Goal: Transaction & Acquisition: Purchase product/service

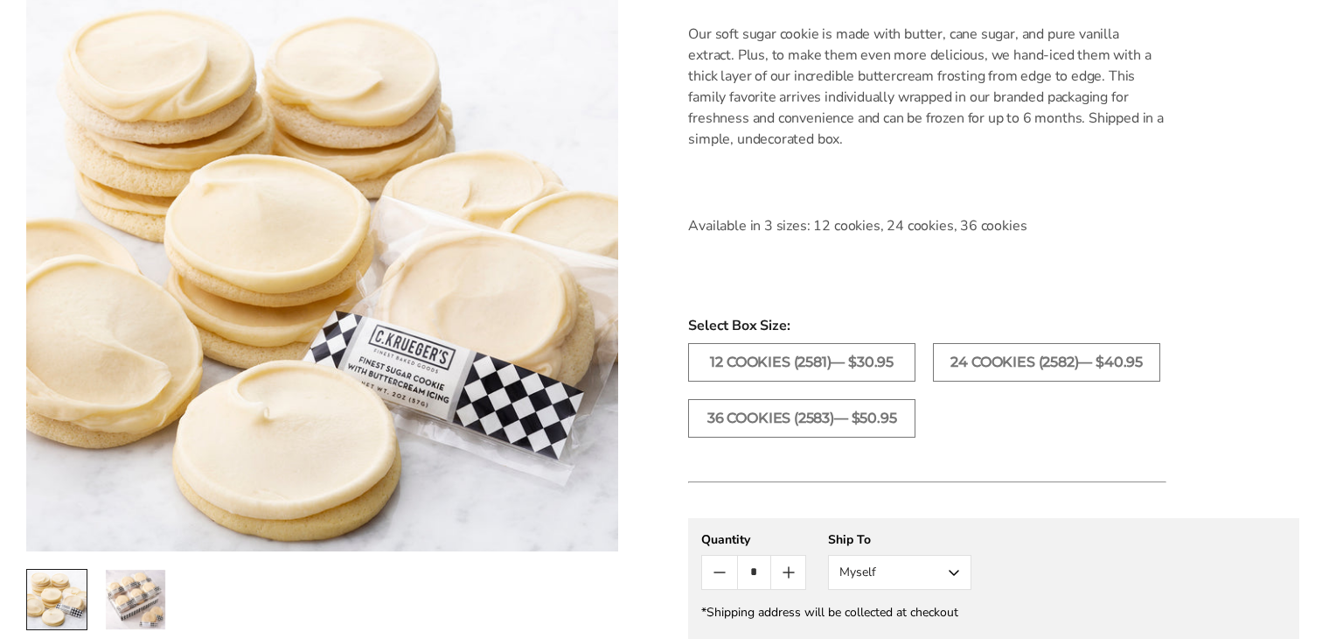
scroll to position [570, 0]
click at [871, 359] on label "12 COOKIES (2581)— $30.95" at bounding box center [801, 361] width 227 height 38
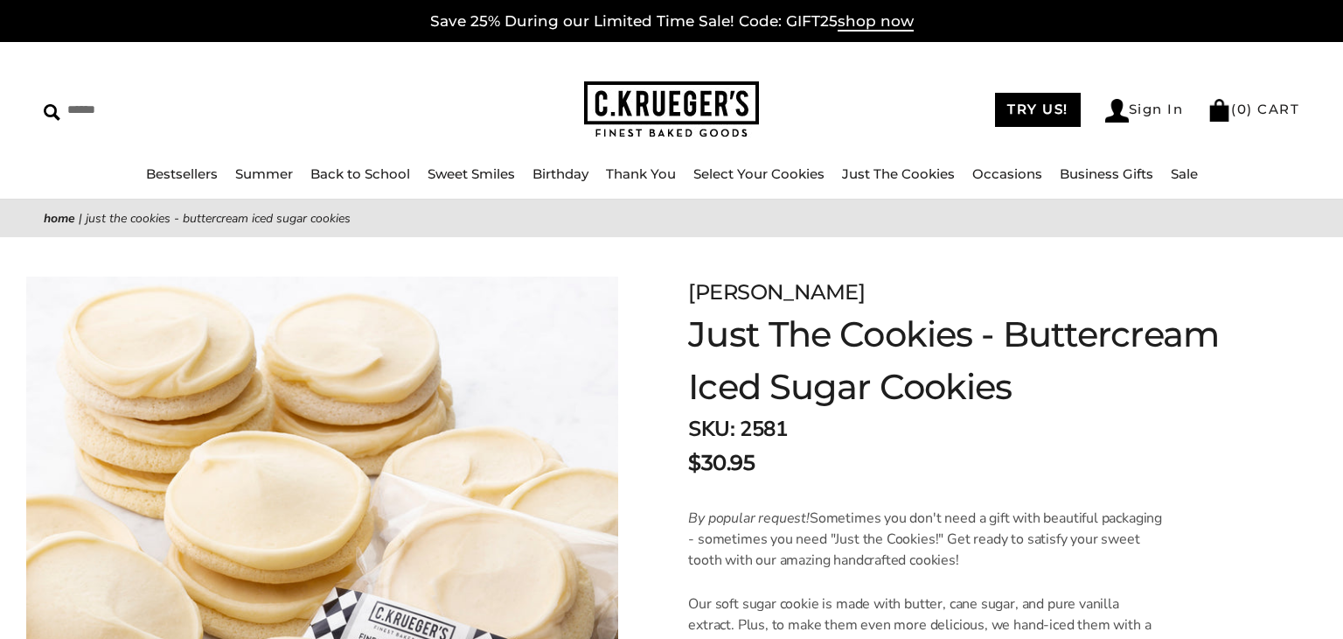
scroll to position [2, 0]
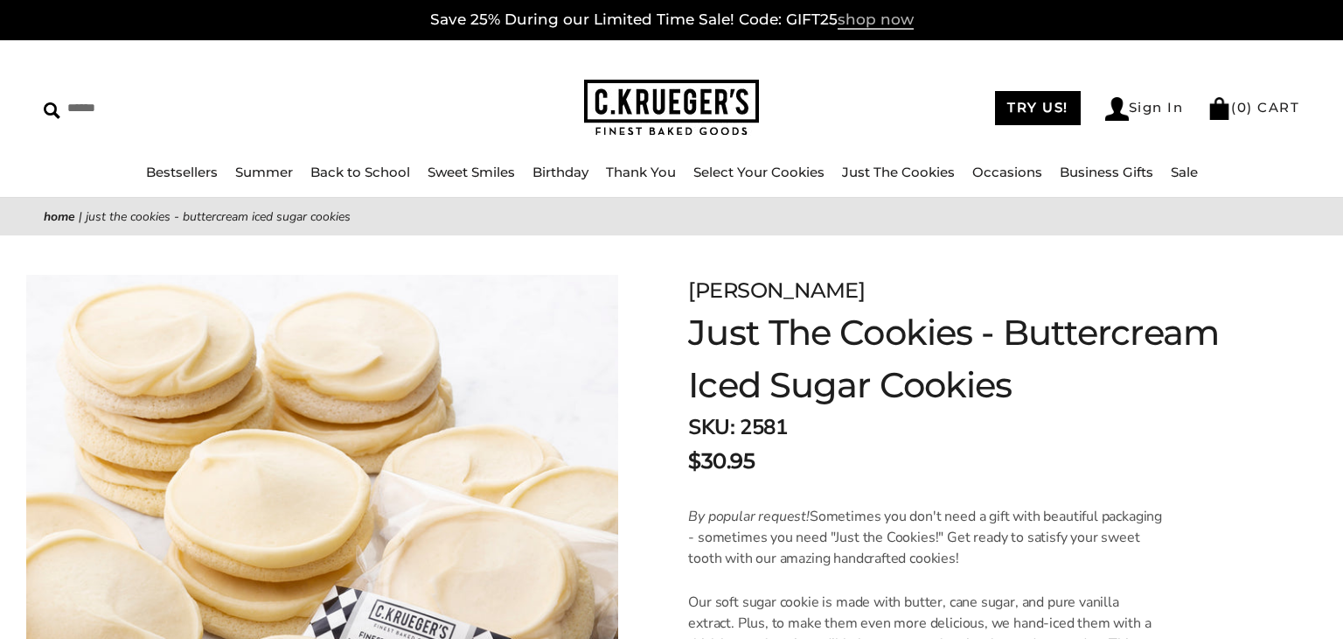
click at [876, 19] on span "shop now" at bounding box center [876, 19] width 76 height 19
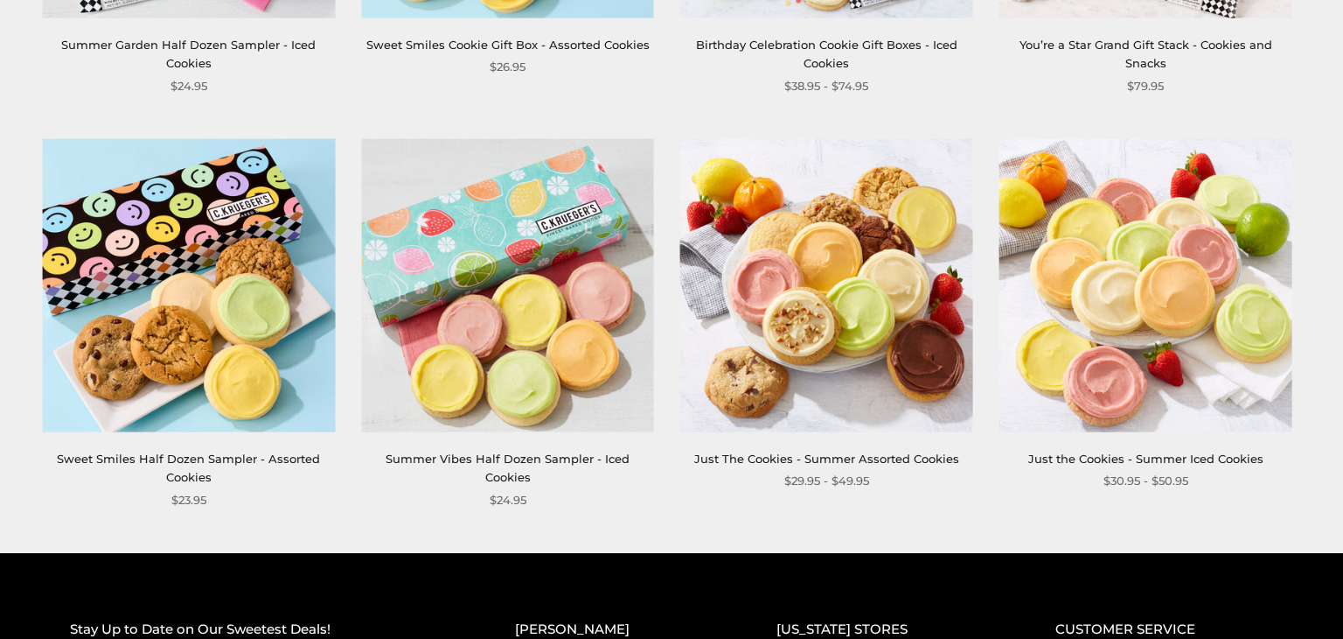
scroll to position [2258, 0]
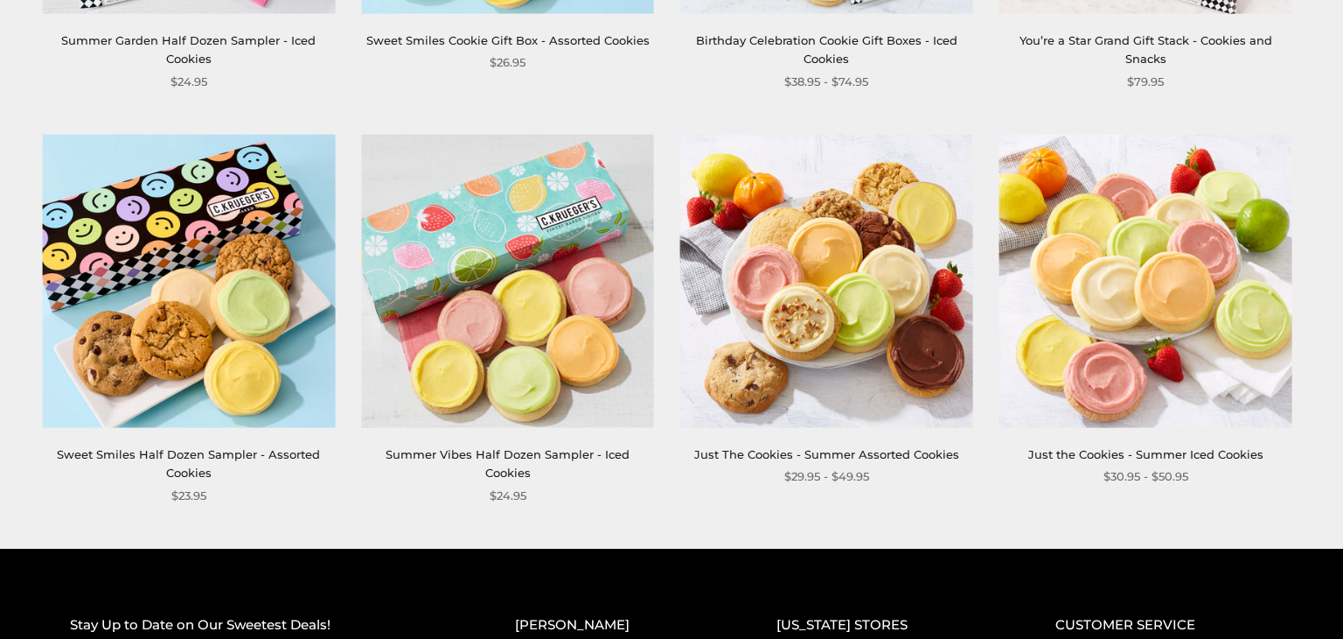
click at [905, 453] on link "Just The Cookies - Summer Assorted Cookies" at bounding box center [826, 454] width 265 height 14
click at [1057, 447] on link "Just the Cookies - Summer Iced Cookies" at bounding box center [1146, 454] width 235 height 14
click at [513, 335] on img at bounding box center [507, 281] width 293 height 293
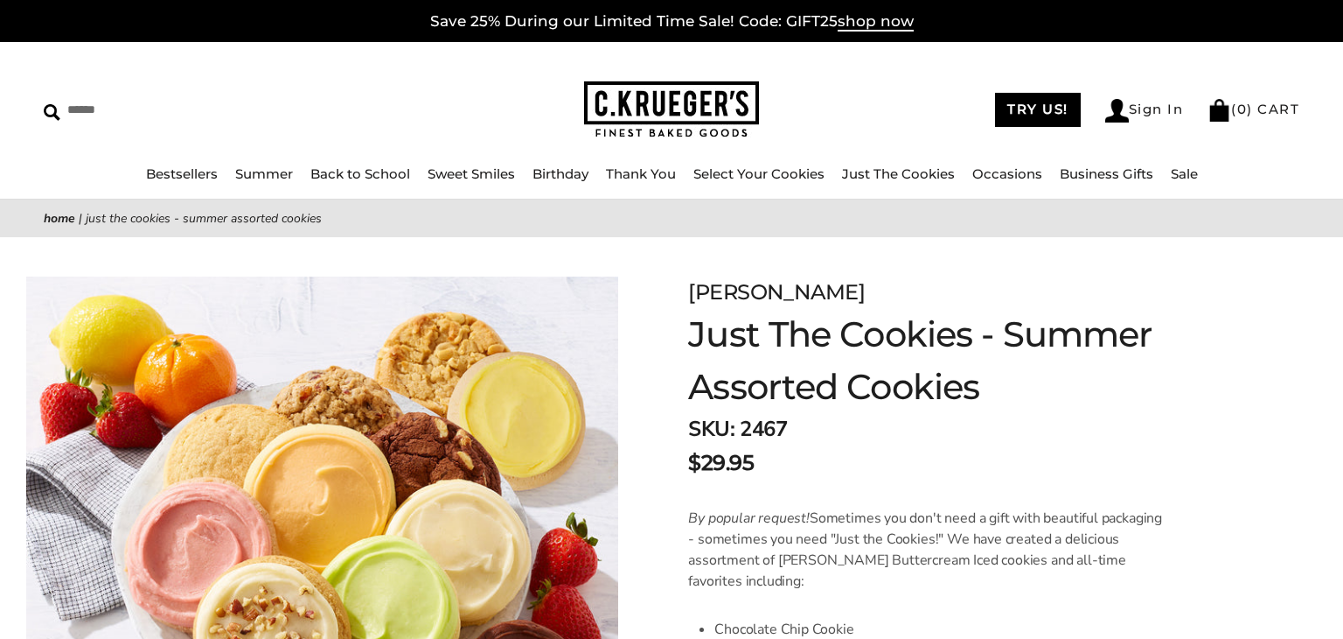
scroll to position [1662, 0]
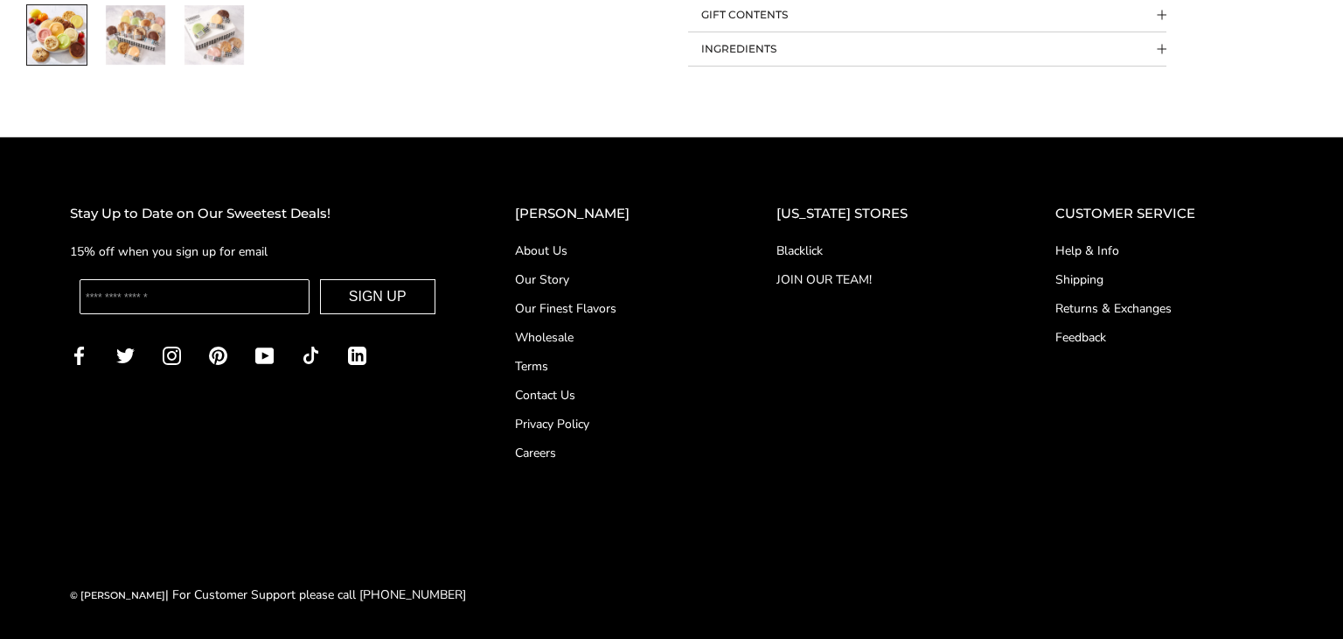
click at [1093, 281] on link "Shipping" at bounding box center [1165, 279] width 218 height 18
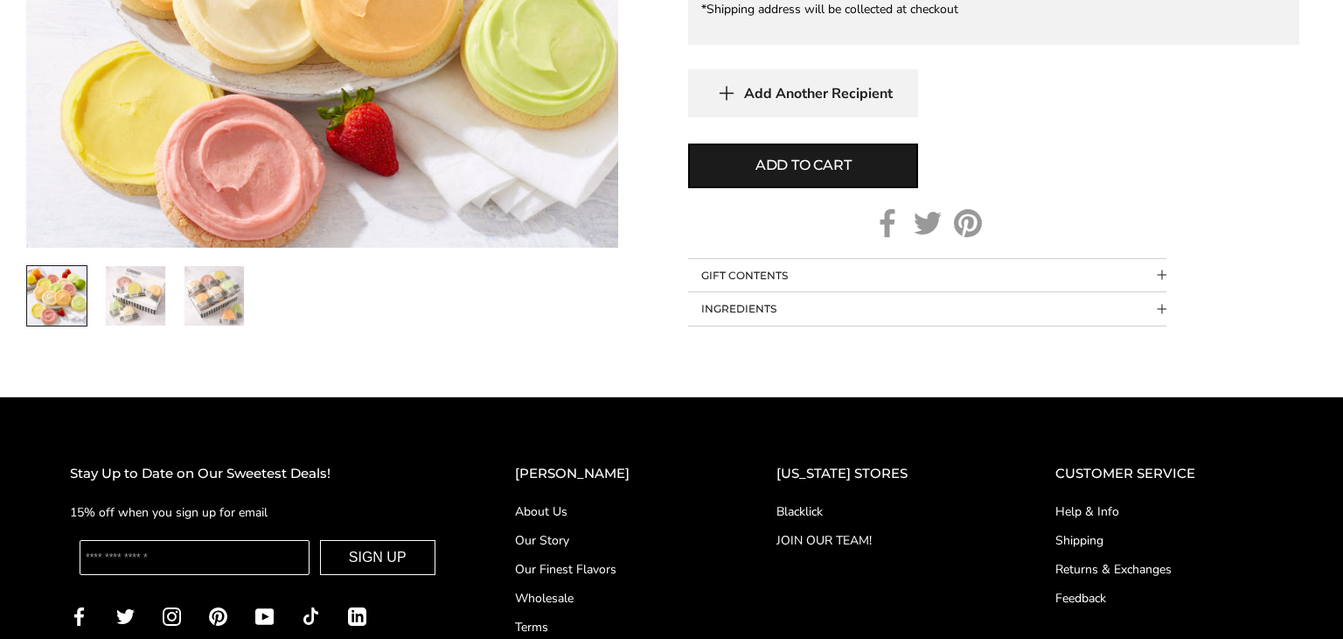
scroll to position [1272, 0]
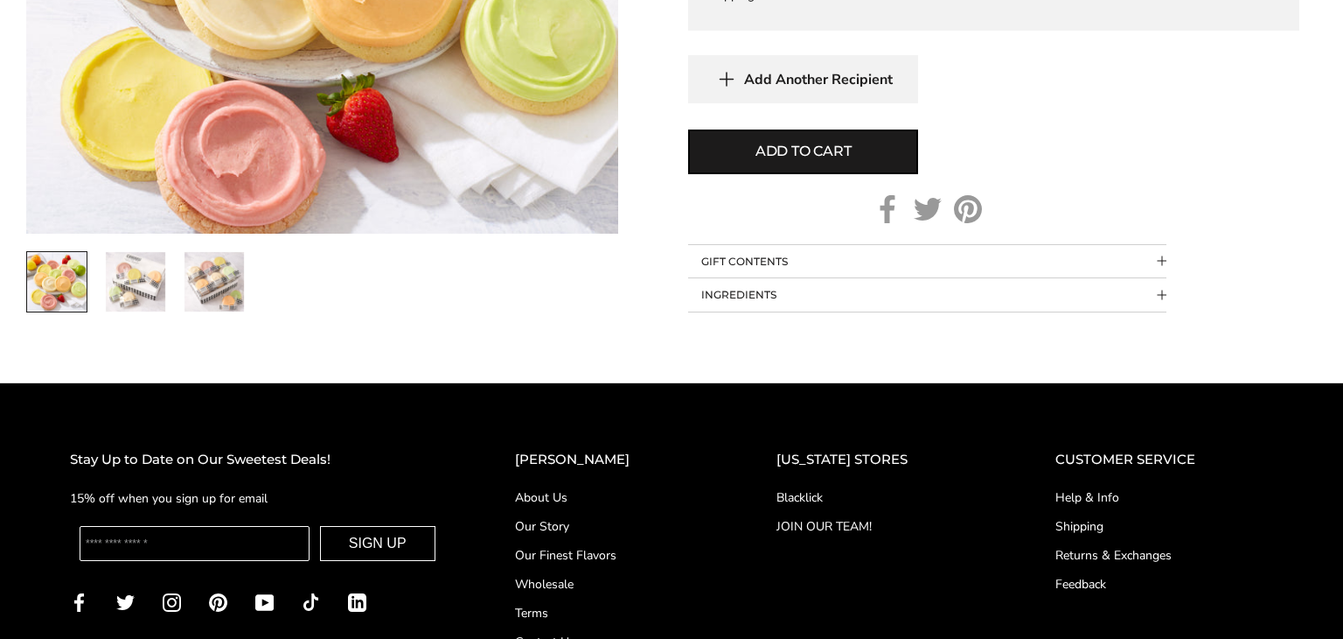
click at [122, 284] on img "2 / 3" at bounding box center [135, 281] width 59 height 59
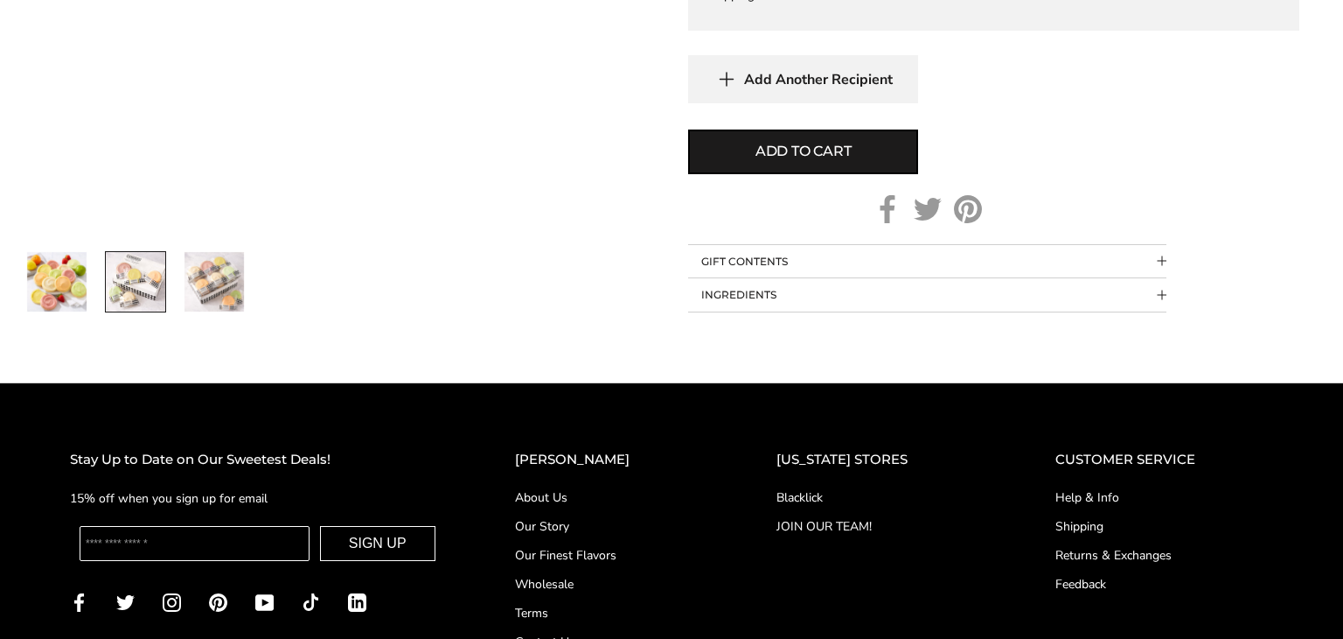
click at [122, 284] on img "2 / 3" at bounding box center [135, 281] width 59 height 59
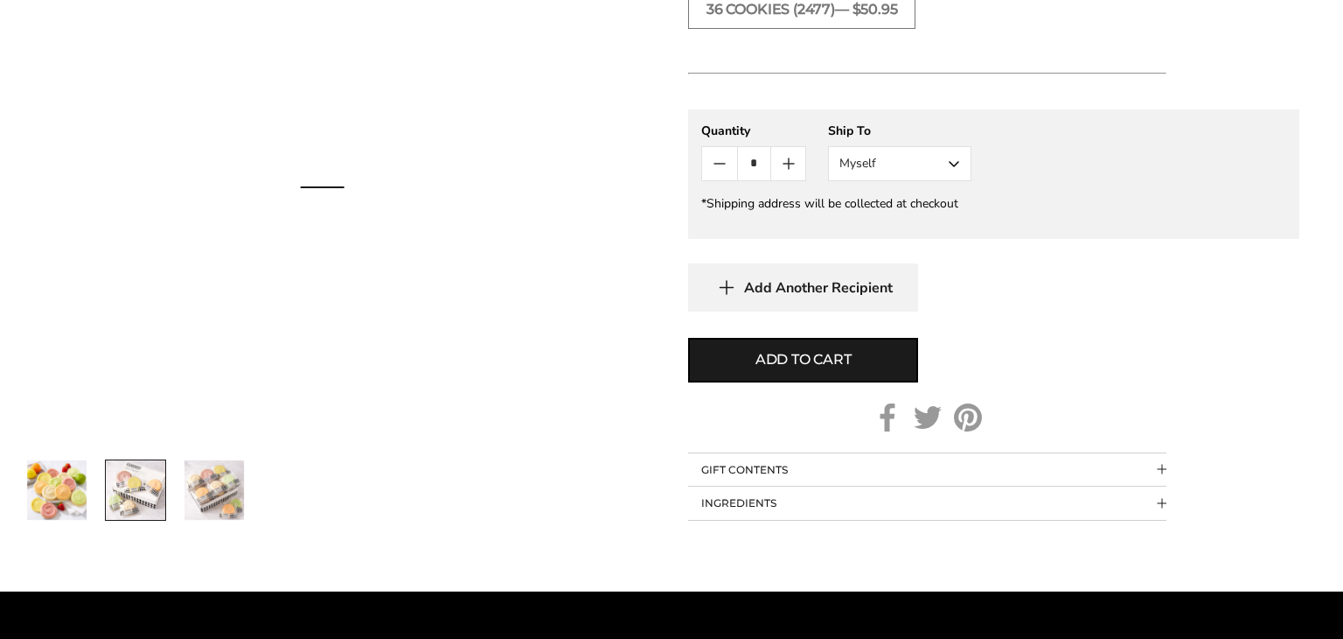
scroll to position [1063, 0]
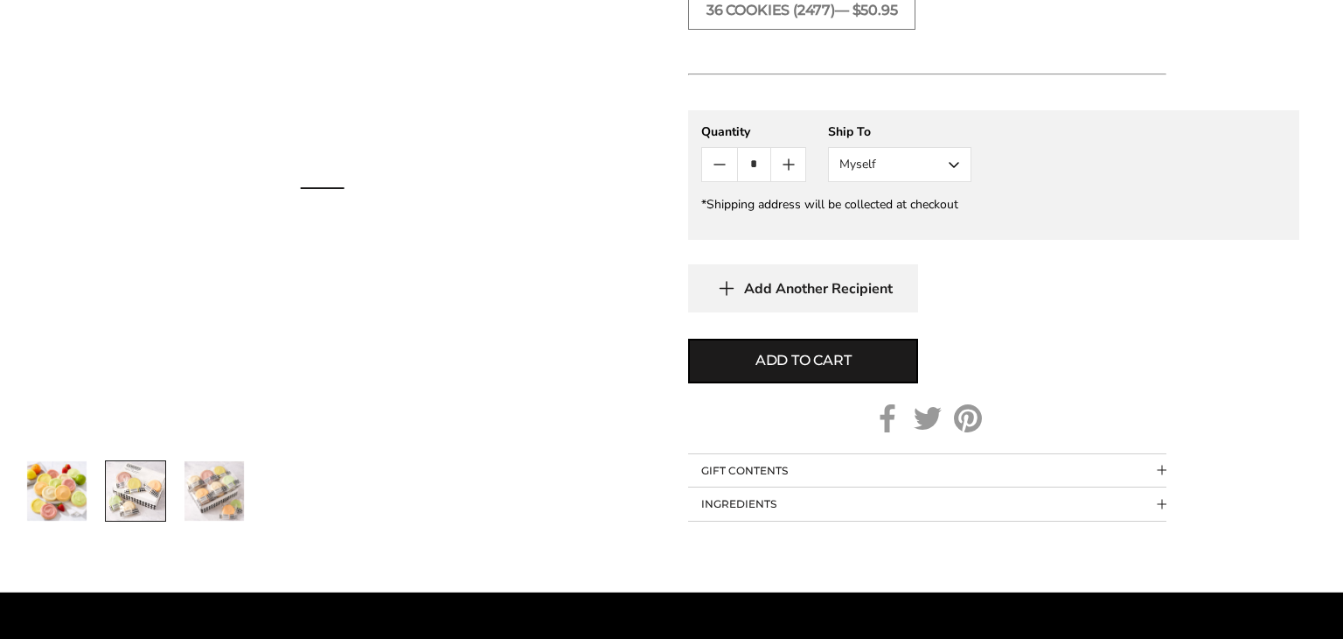
click at [202, 478] on img "3 / 3" at bounding box center [214, 490] width 59 height 59
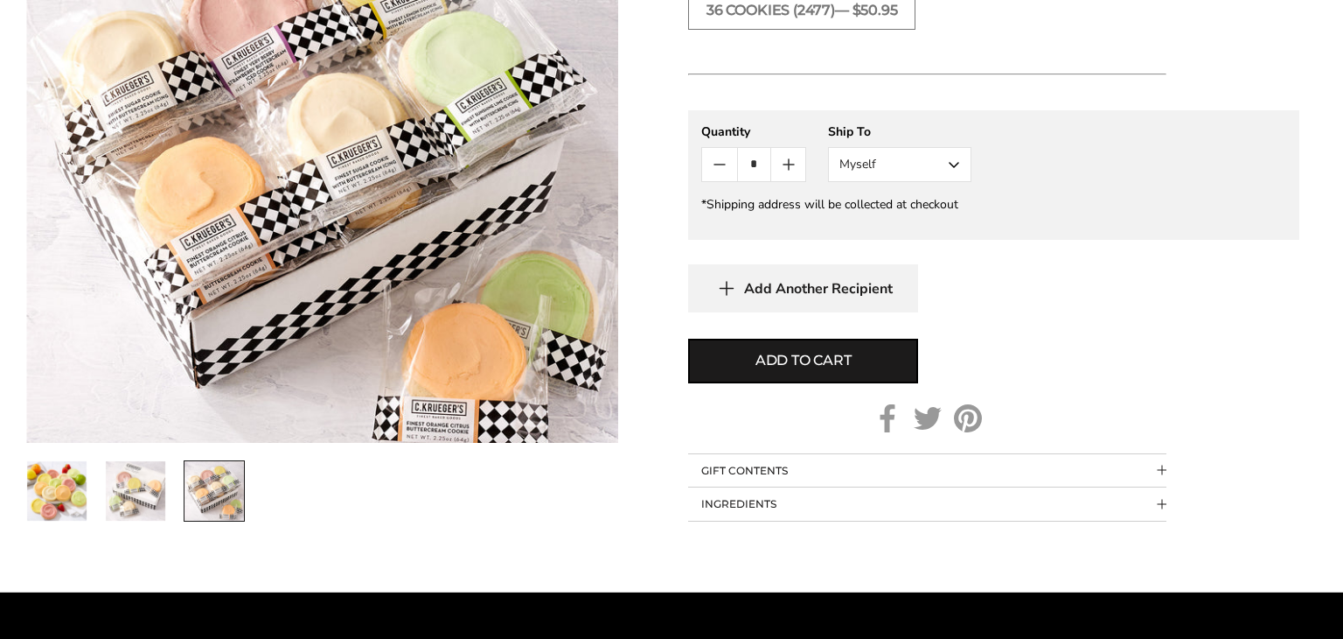
click at [160, 490] on img "2 / 3" at bounding box center [135, 490] width 59 height 59
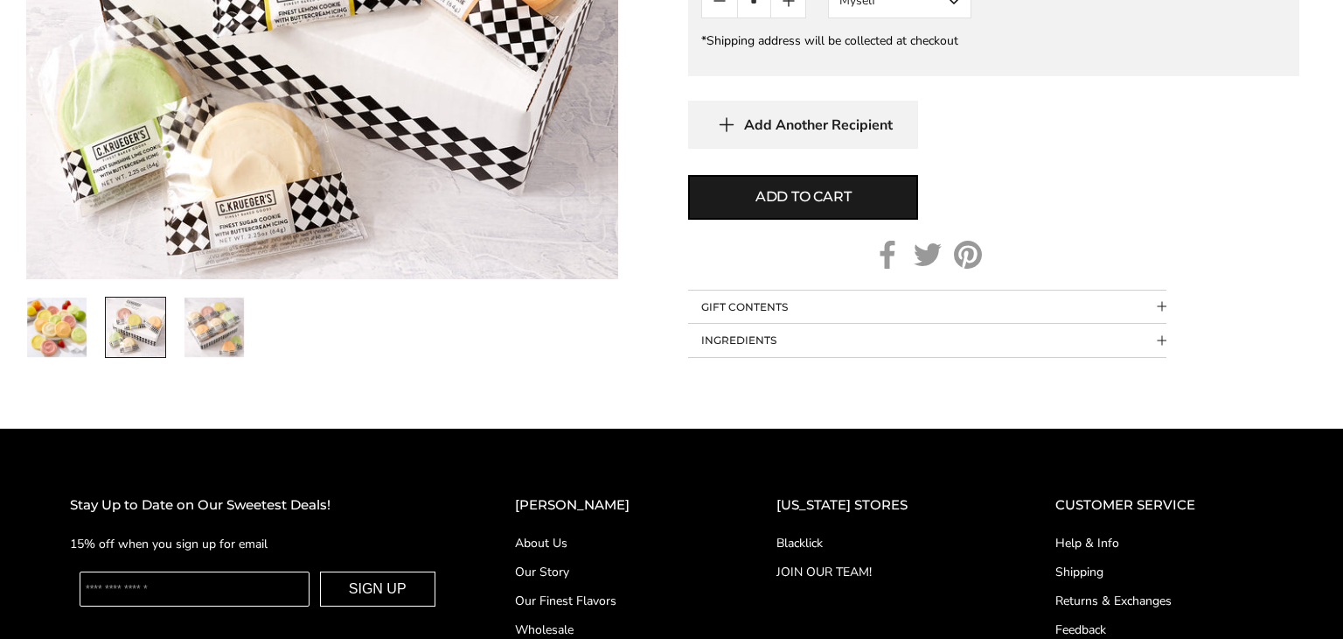
scroll to position [1230, 0]
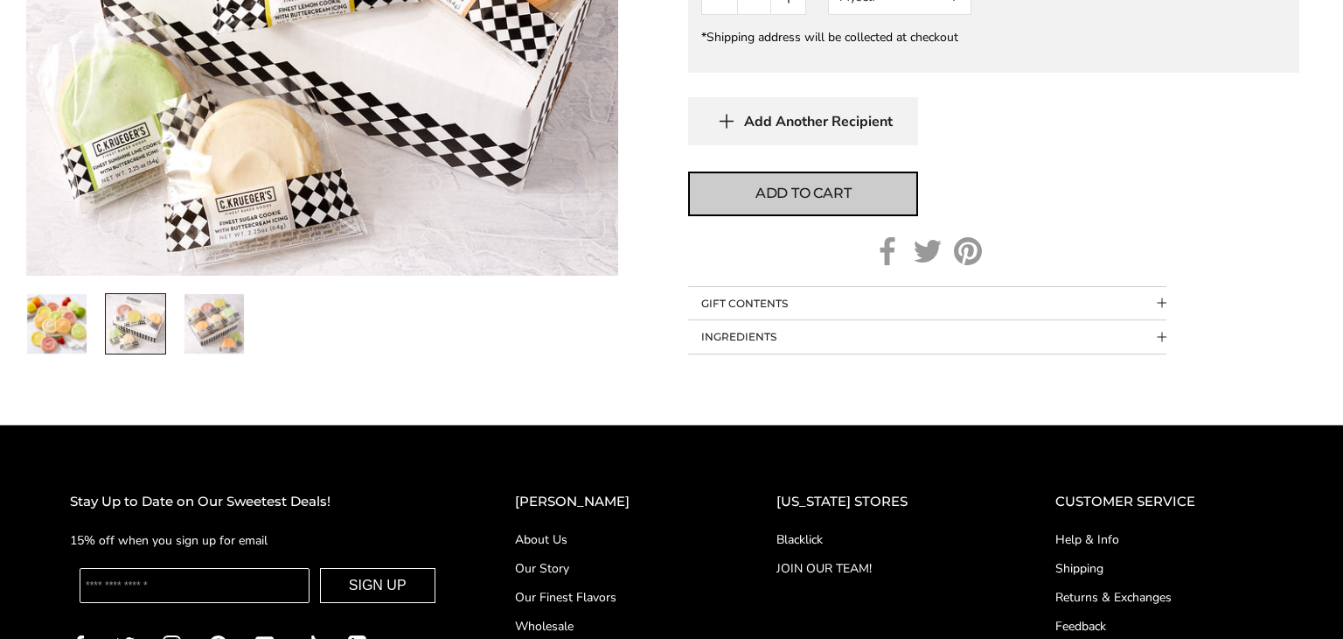
click at [828, 178] on button "Add to cart" at bounding box center [803, 193] width 230 height 45
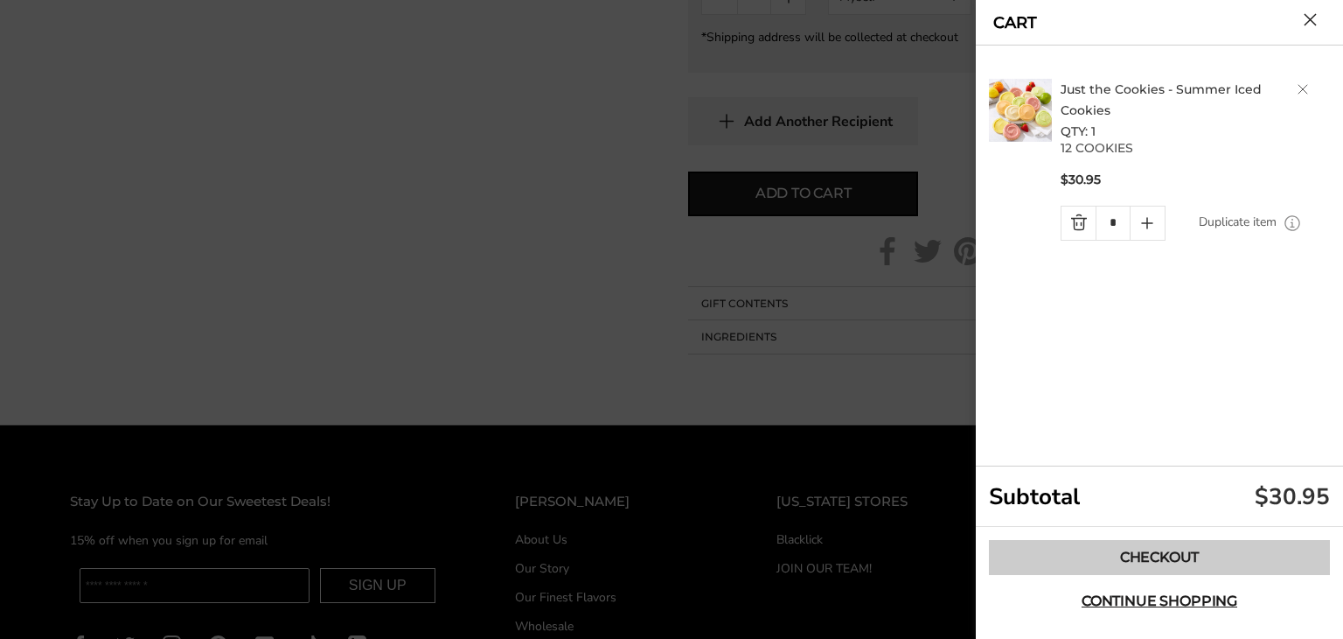
click at [1153, 550] on link "Checkout" at bounding box center [1159, 557] width 341 height 35
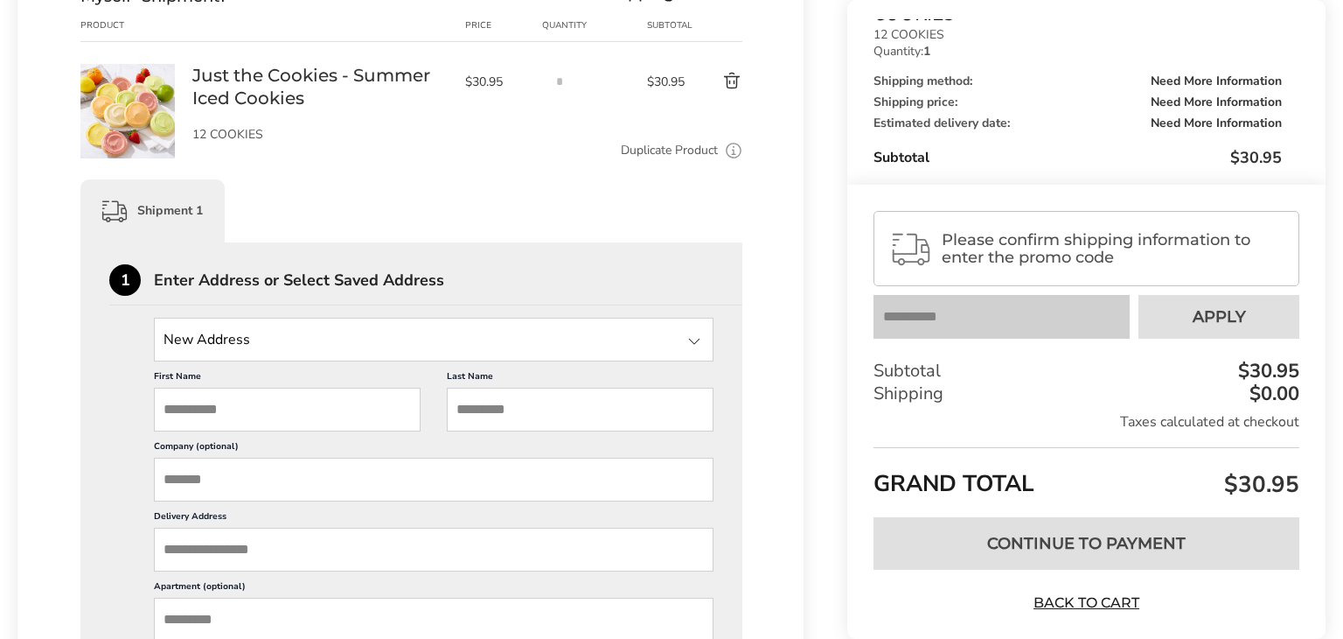
scroll to position [286, 0]
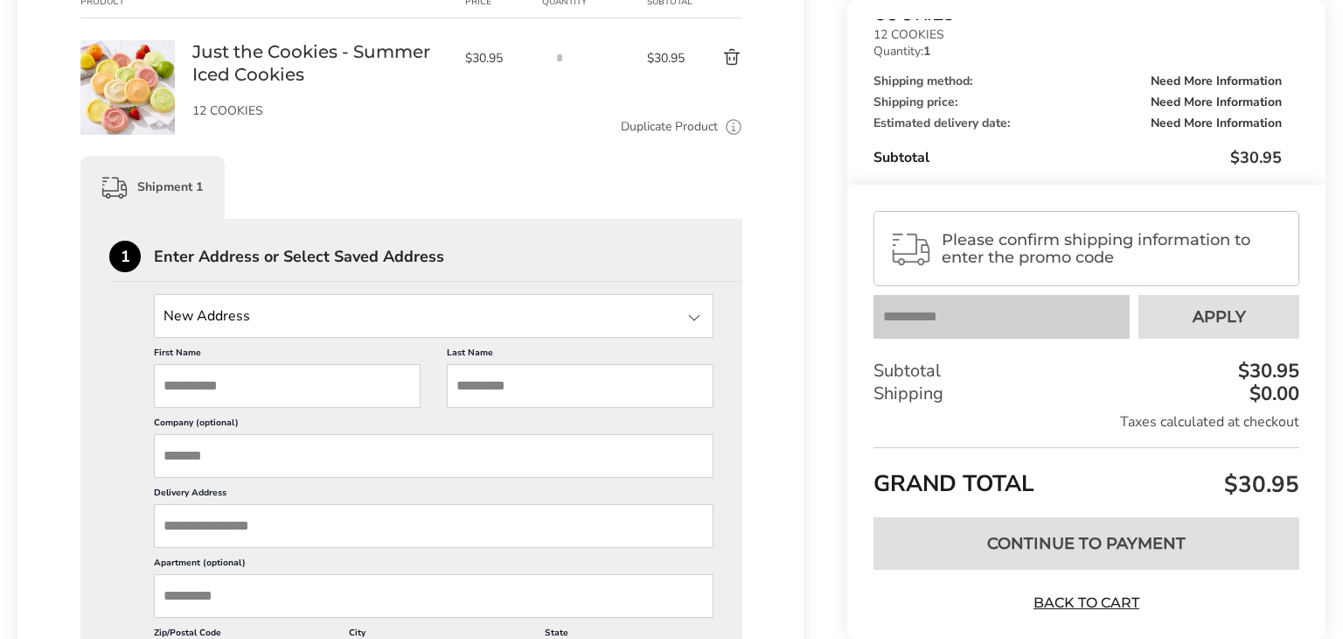
click at [263, 311] on input "State" at bounding box center [434, 316] width 560 height 44
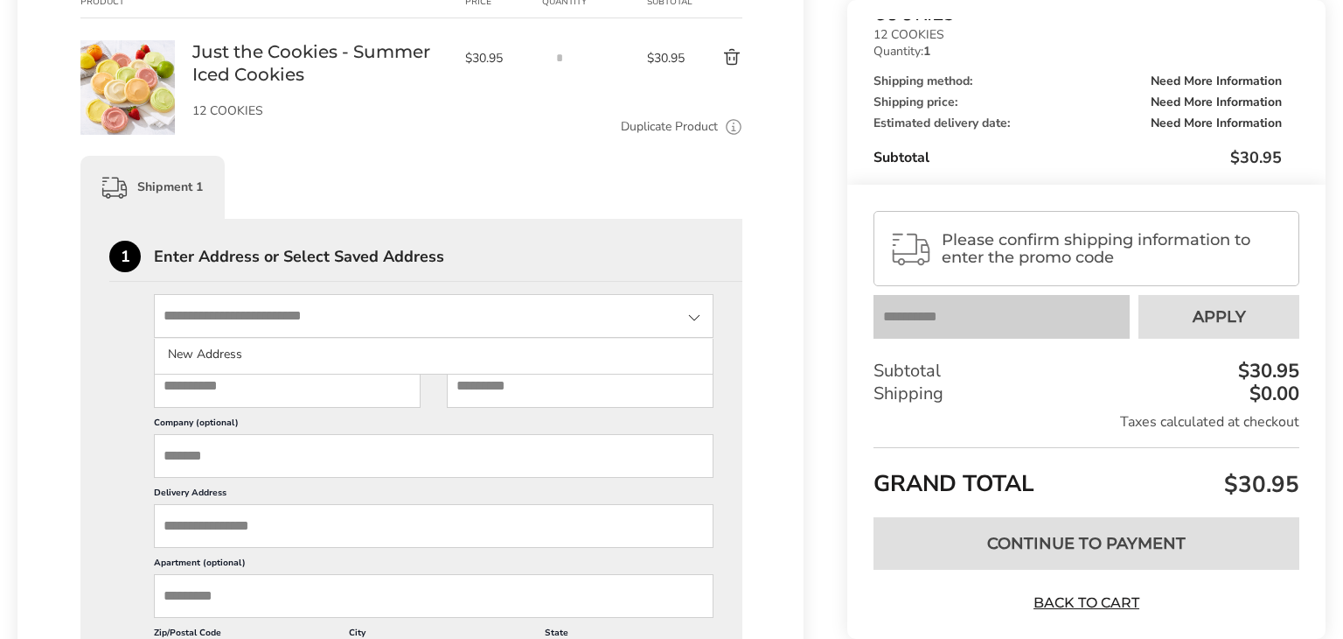
type input "**********"
type input "*****"
type input "********"
type input "*****"
type input "**********"
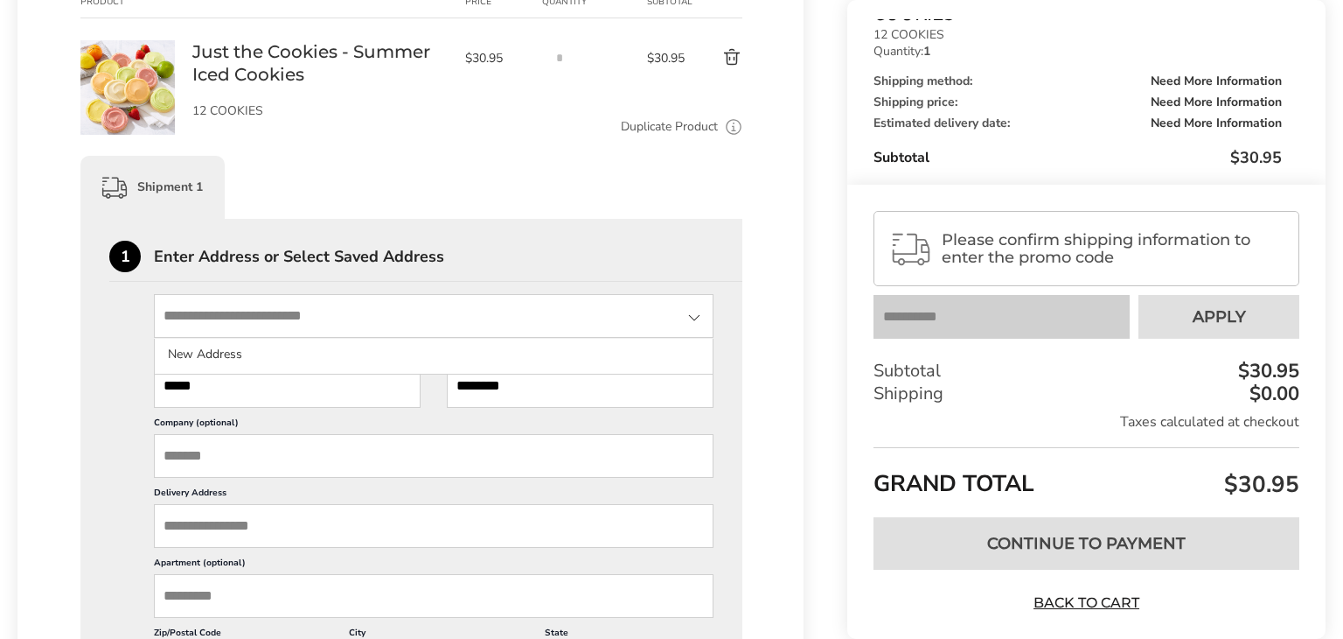
click at [301, 405] on input "*****" at bounding box center [287, 386] width 267 height 44
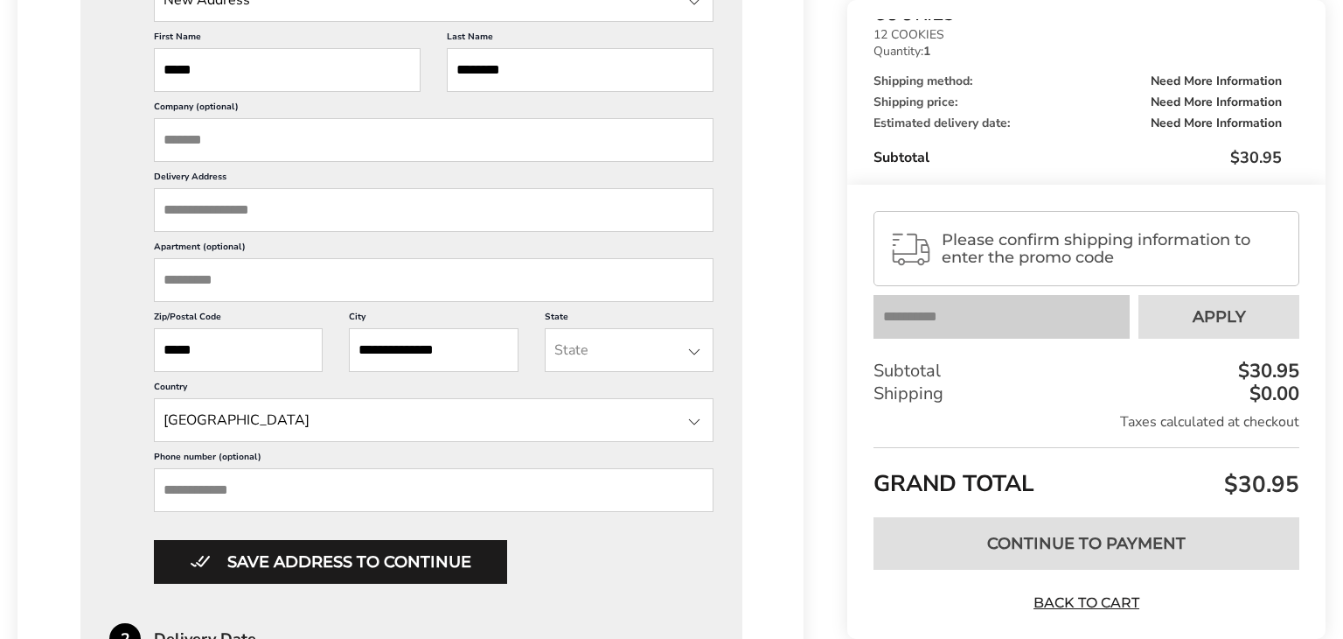
scroll to position [605, 0]
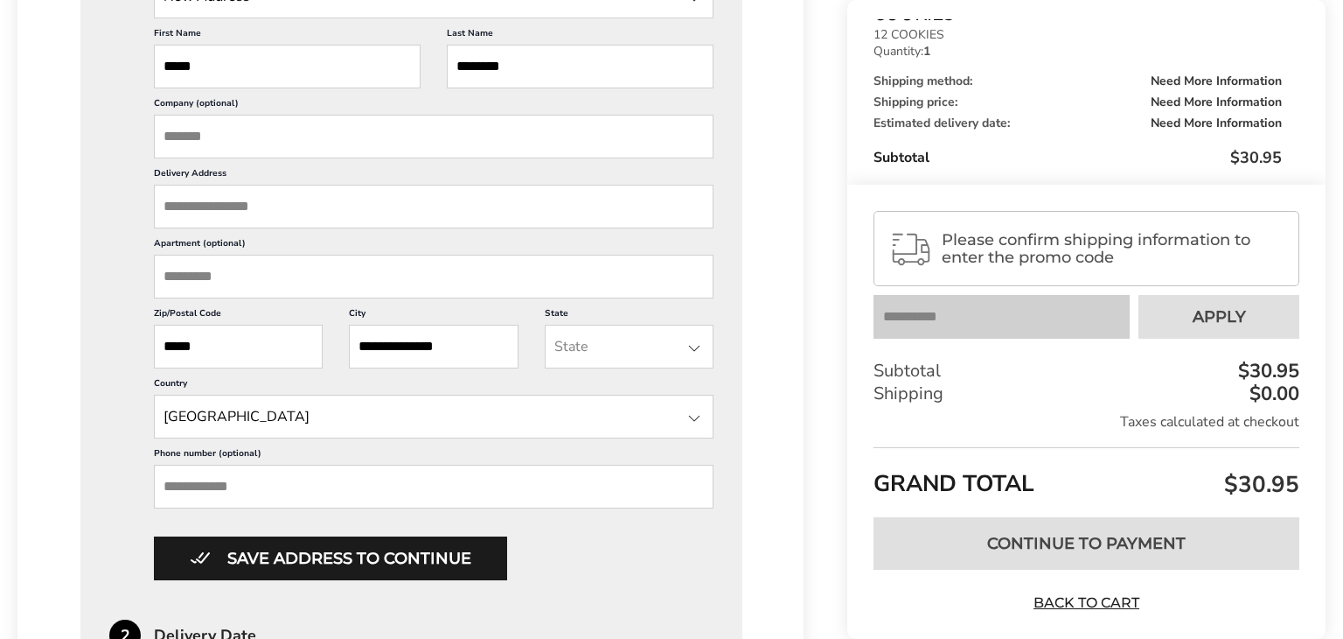
click at [275, 214] on input "Delivery Address" at bounding box center [434, 207] width 560 height 44
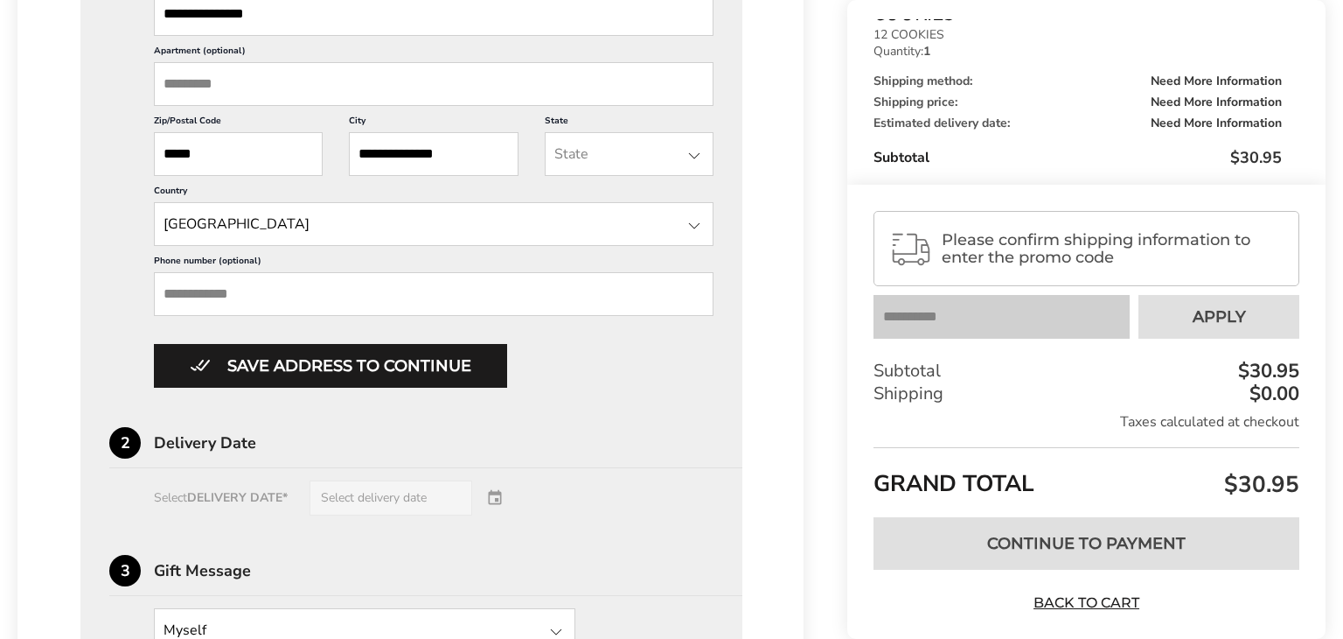
scroll to position [799, 0]
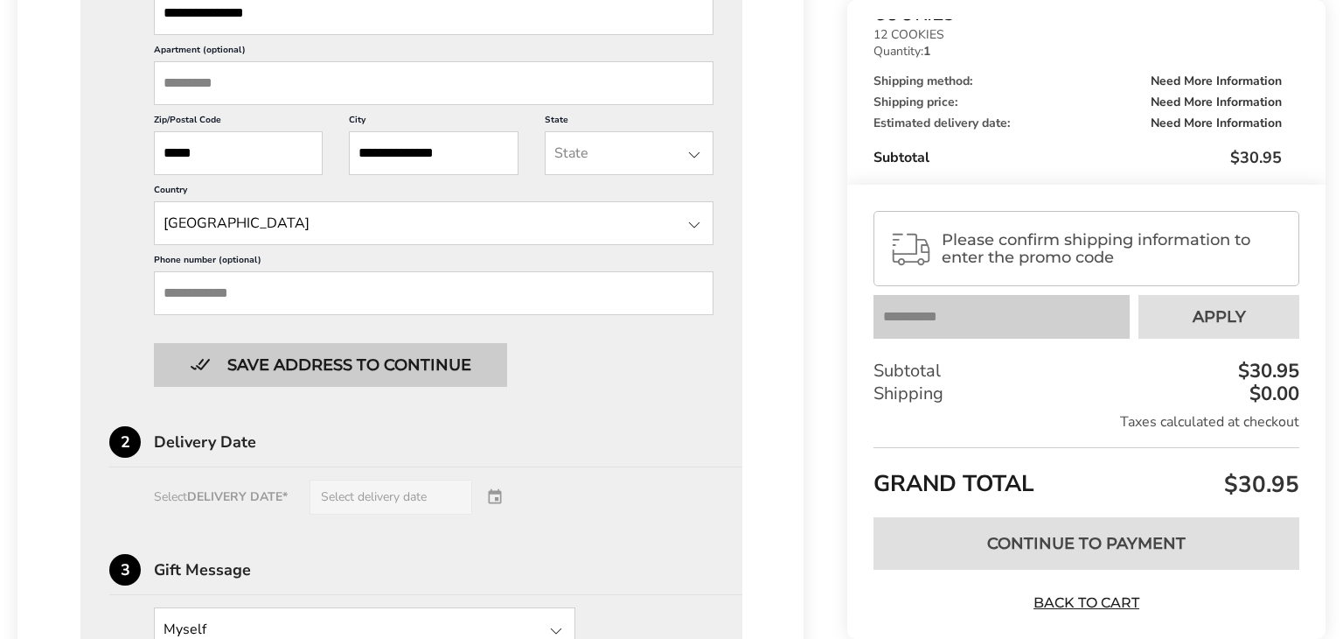
type input "**********"
click at [325, 373] on button "Save address to continue" at bounding box center [330, 365] width 353 height 44
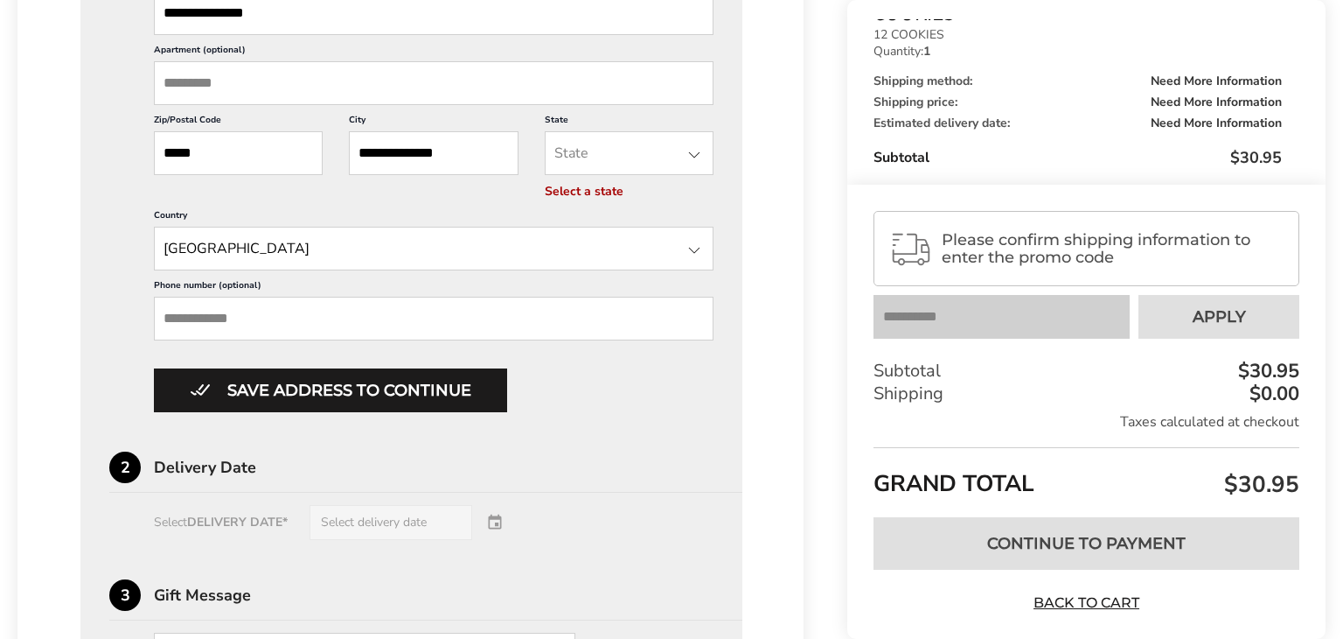
click at [607, 171] on input "State" at bounding box center [629, 153] width 169 height 44
type input "**"
click at [590, 186] on li "Ohio" at bounding box center [629, 191] width 167 height 31
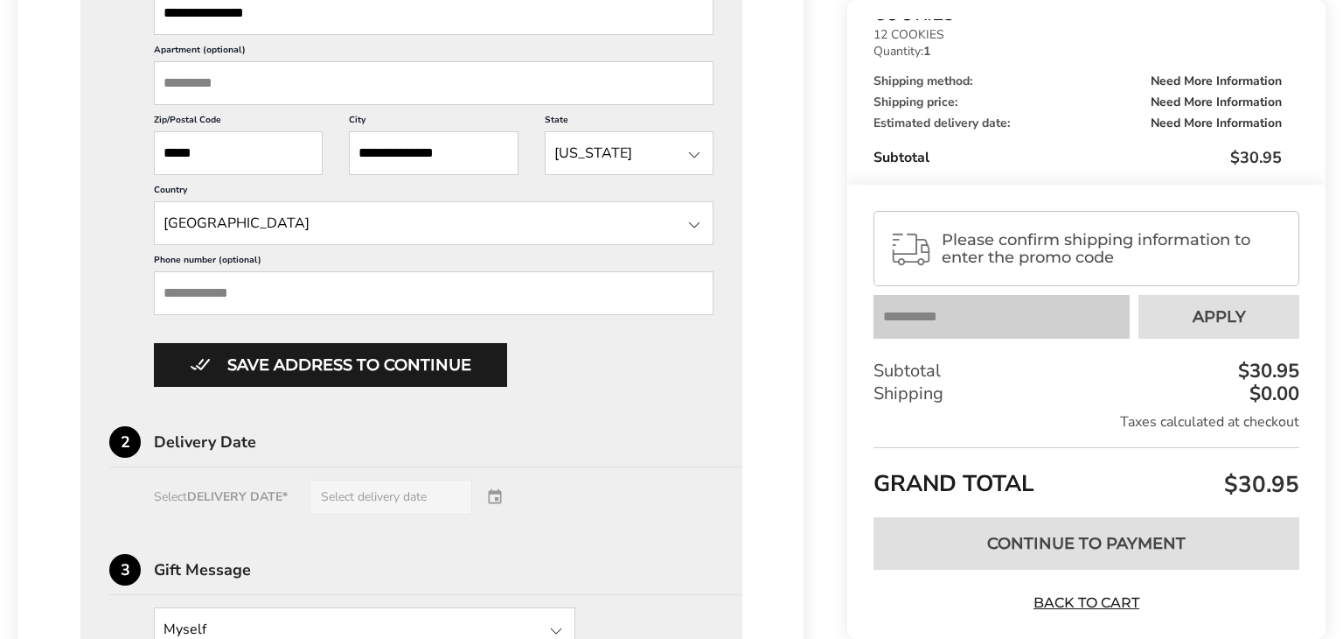
click at [373, 394] on div "**********" at bounding box center [411, 309] width 604 height 1162
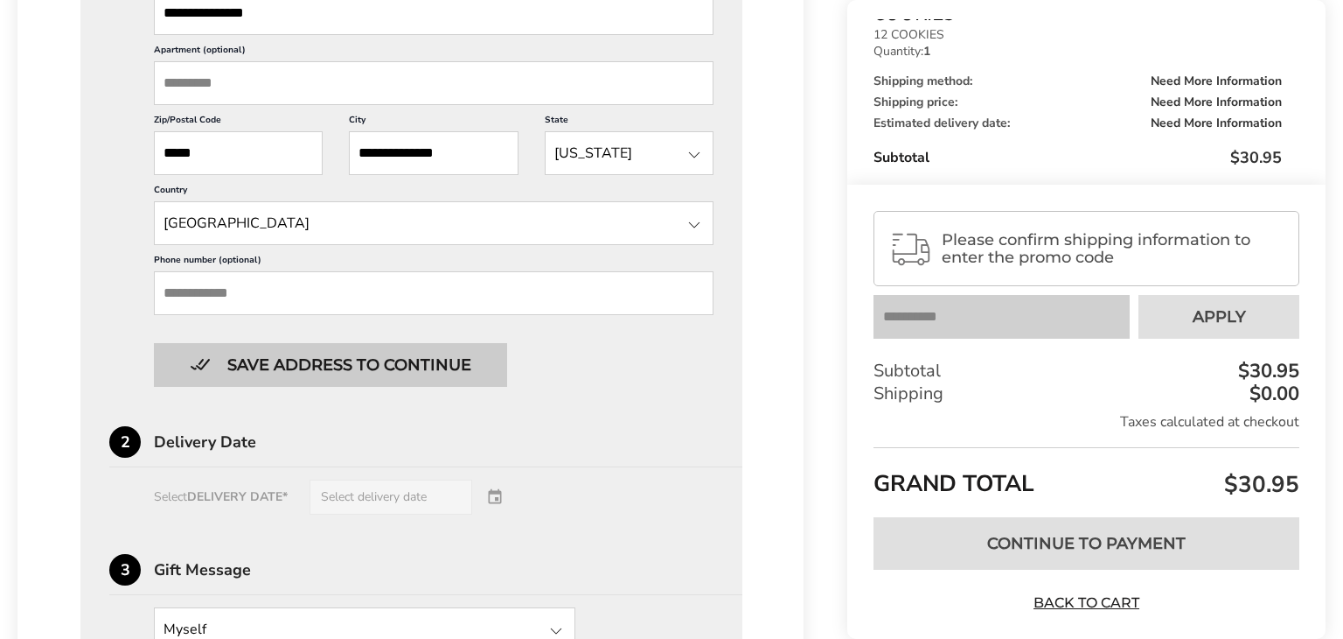
click at [421, 369] on button "Save address to continue" at bounding box center [330, 365] width 353 height 44
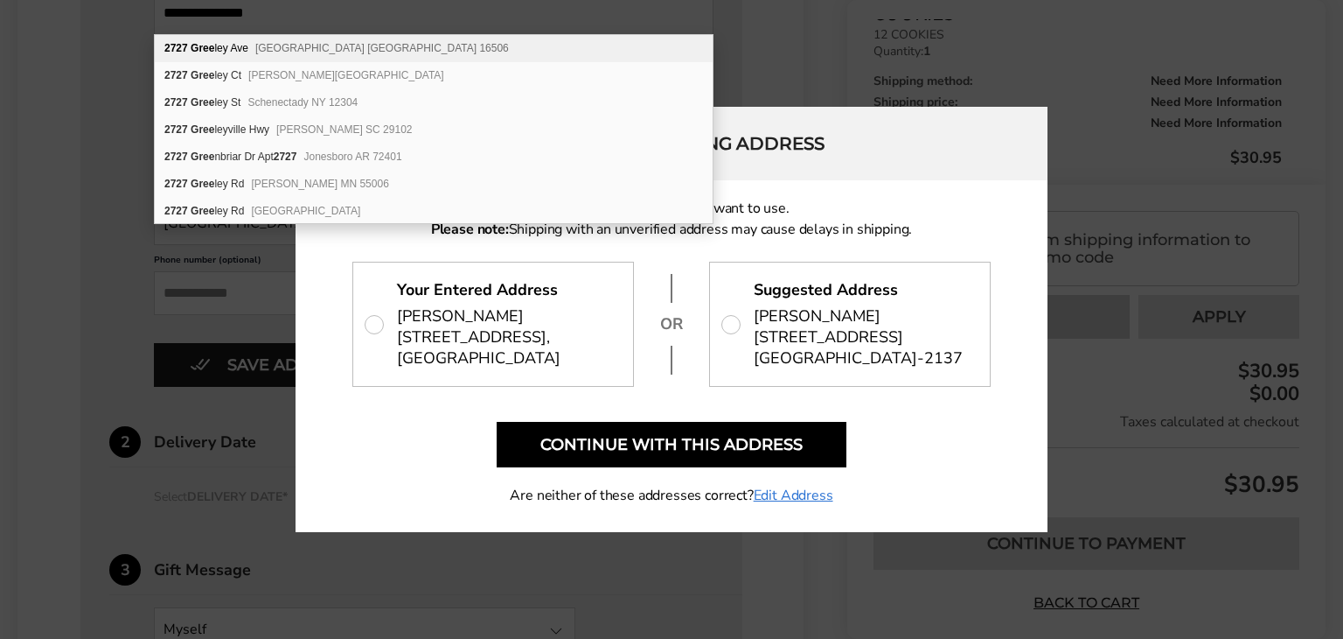
scroll to position [0, 0]
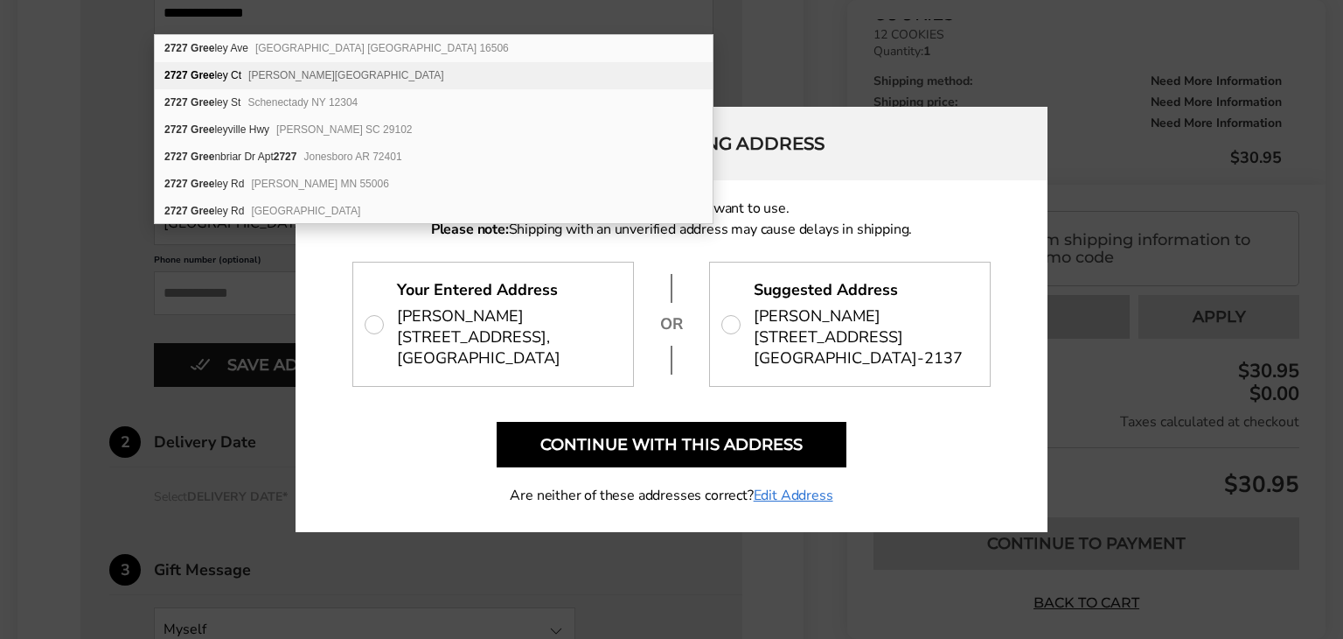
click at [803, 326] on span "2727 GREEN RD, BEACHWOOD, OH 44122-2137" at bounding box center [858, 347] width 209 height 43
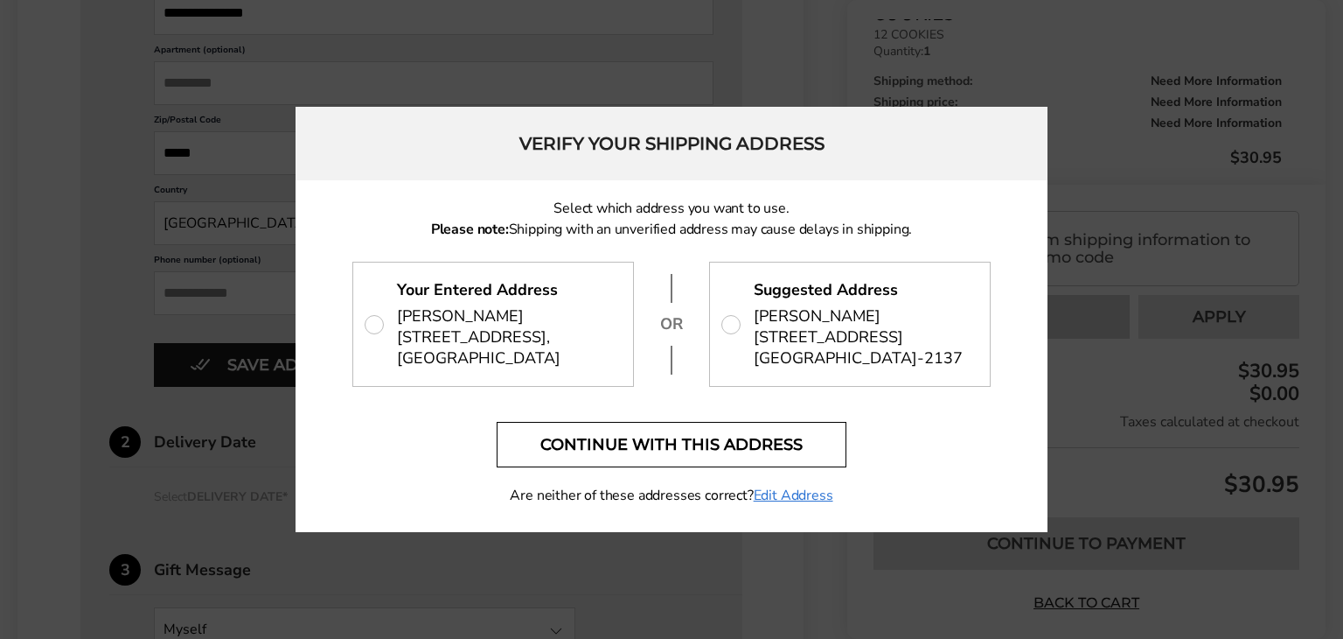
click at [655, 457] on button "Continue with this address" at bounding box center [672, 444] width 350 height 45
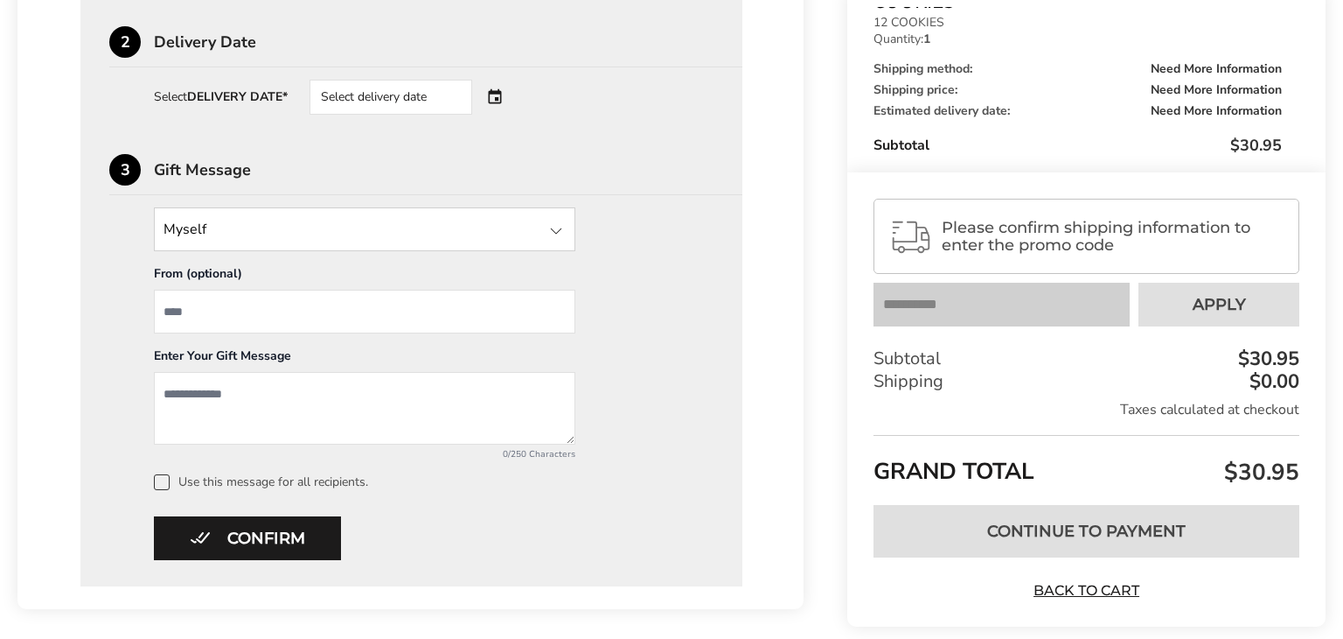
click at [969, 230] on span "Please confirm shipping information to enter the promo code" at bounding box center [1113, 236] width 342 height 35
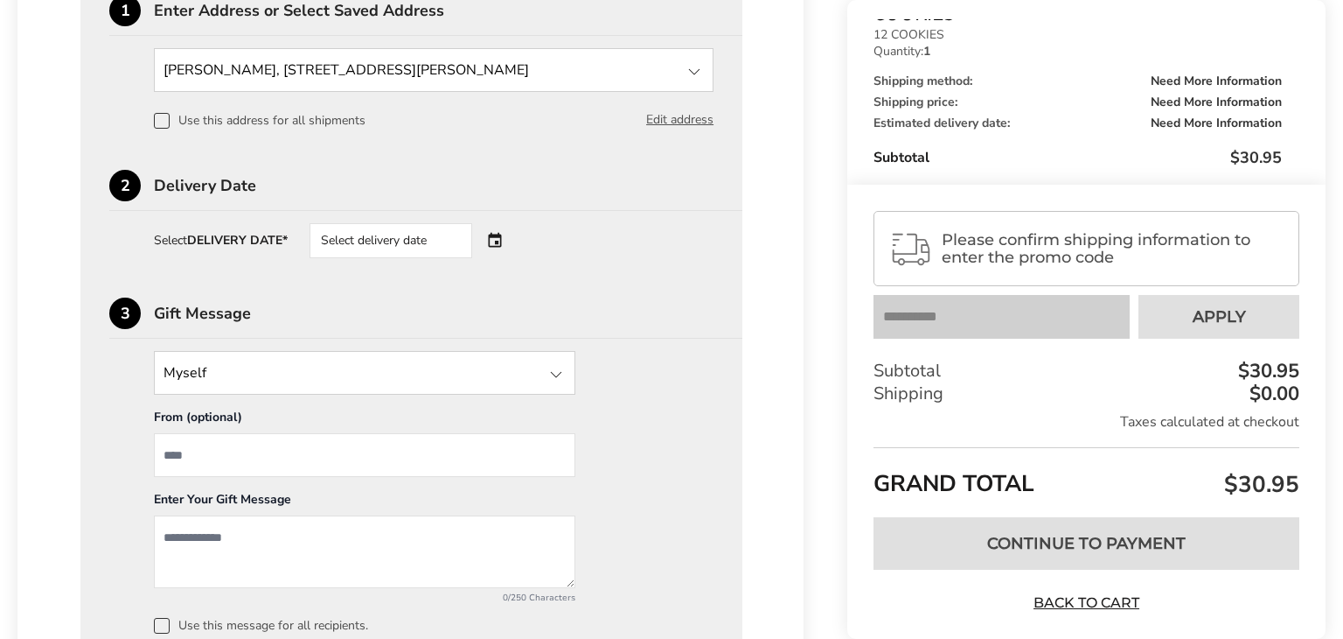
scroll to position [542, 0]
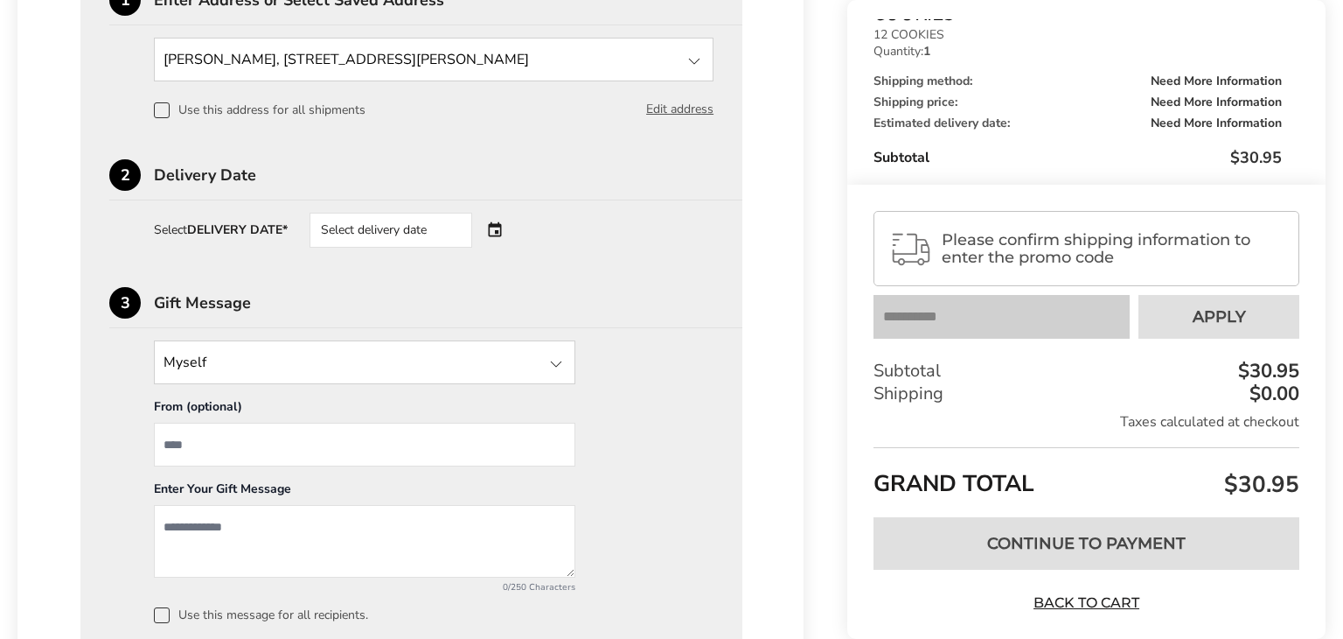
click at [505, 228] on div "Select delivery date" at bounding box center [416, 230] width 212 height 35
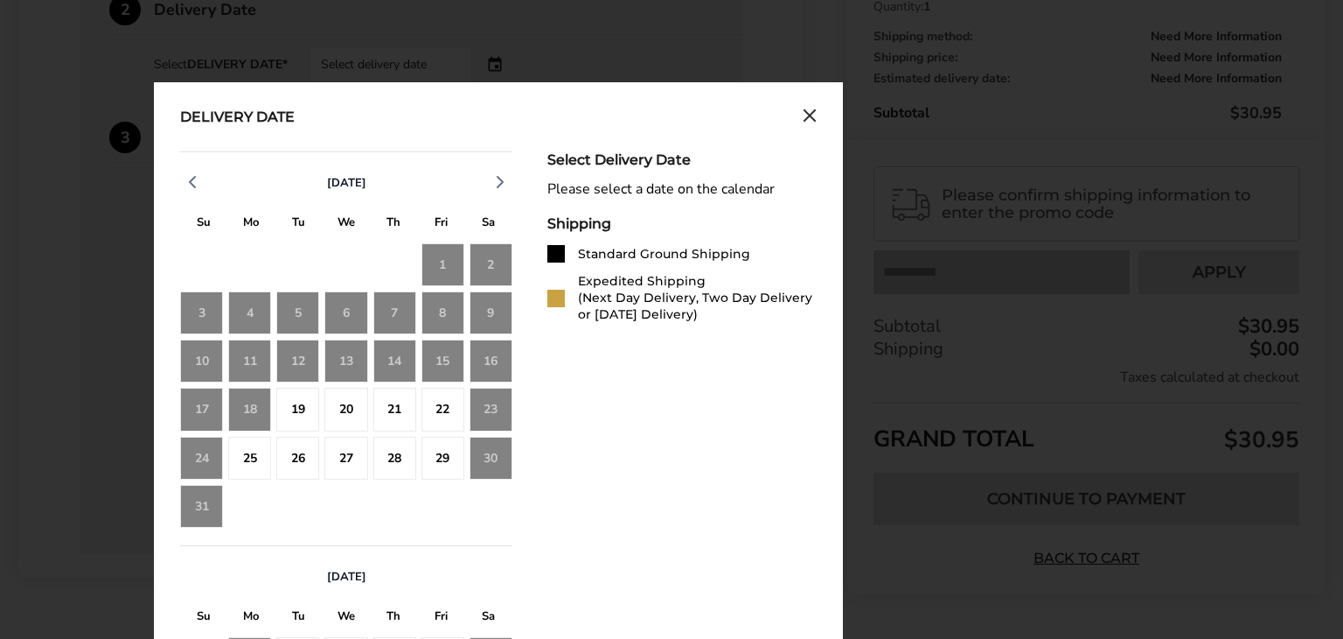
scroll to position [711, 0]
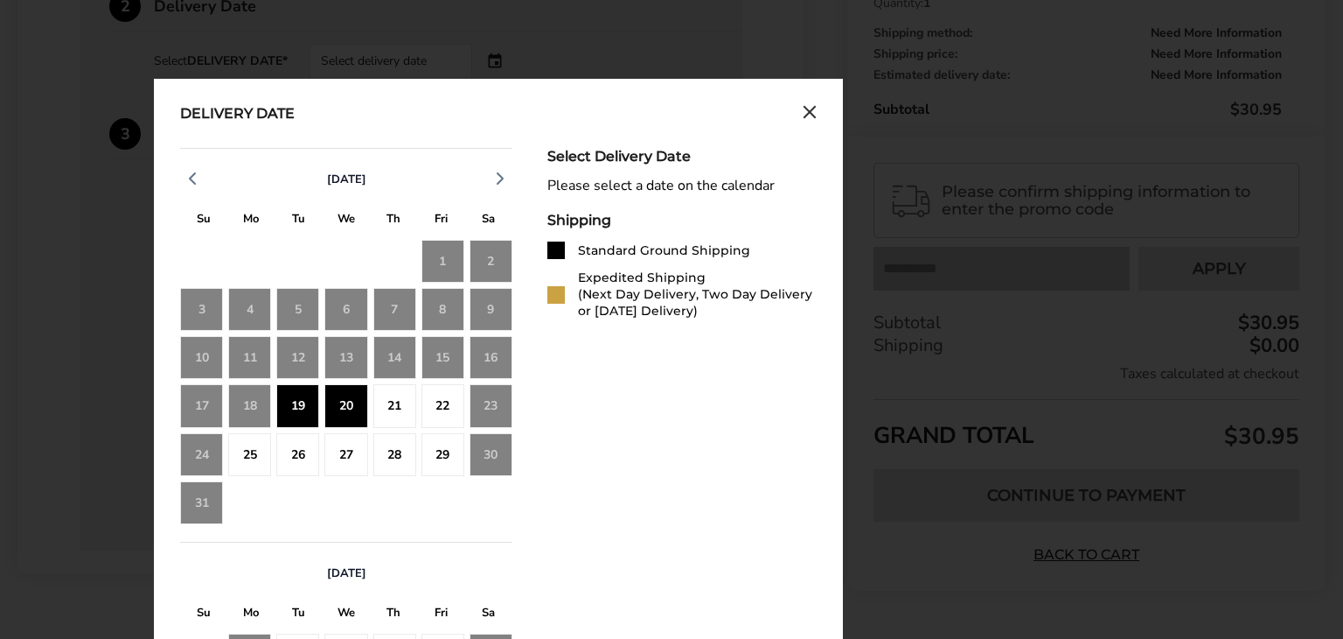
click at [302, 396] on div "19" at bounding box center [297, 405] width 43 height 43
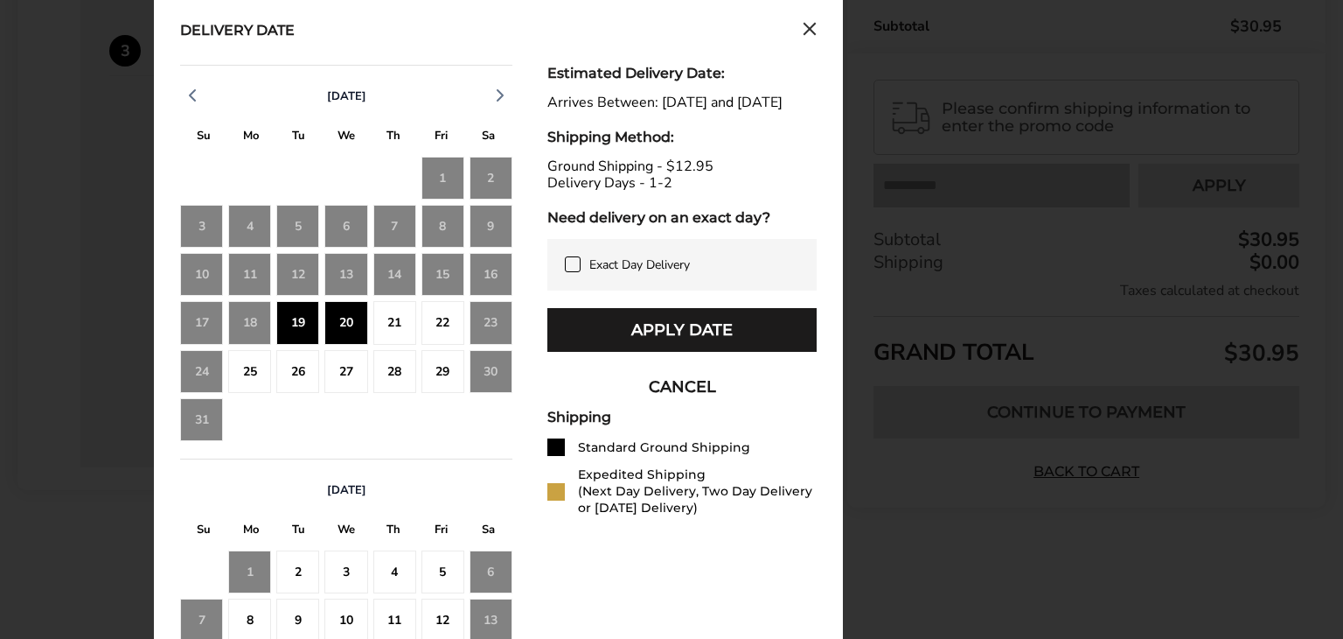
scroll to position [794, 0]
click at [576, 271] on icon at bounding box center [573, 264] width 14 height 14
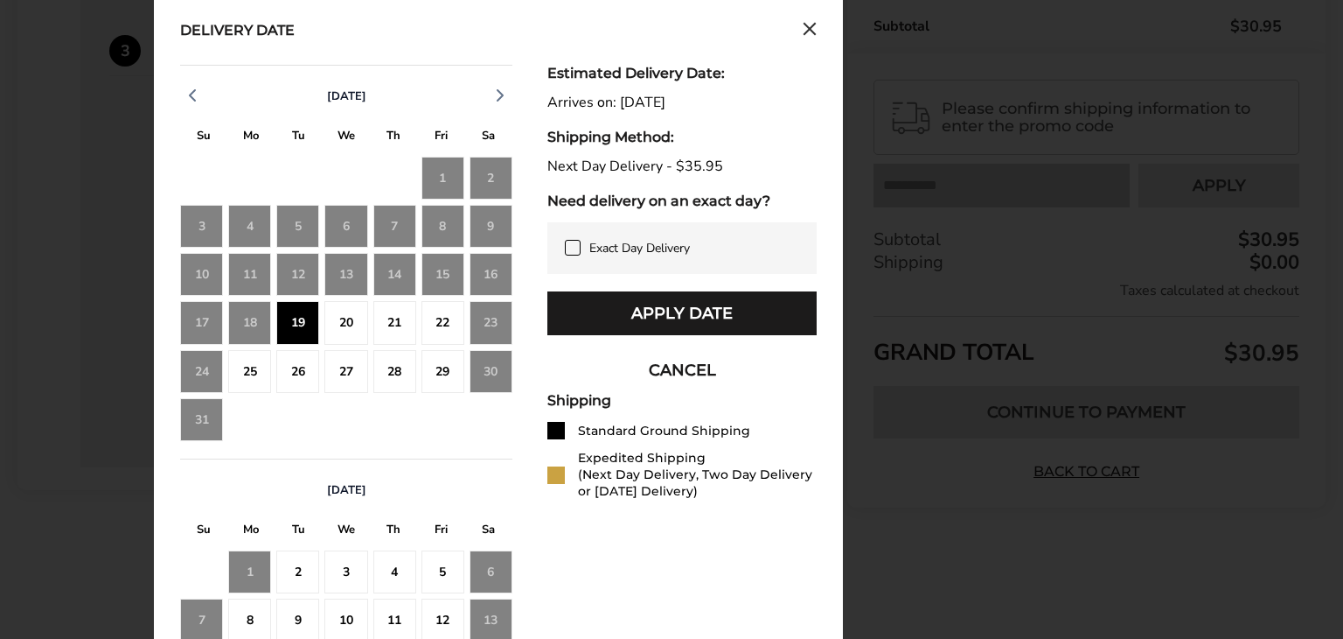
click at [568, 245] on icon at bounding box center [573, 248] width 14 height 14
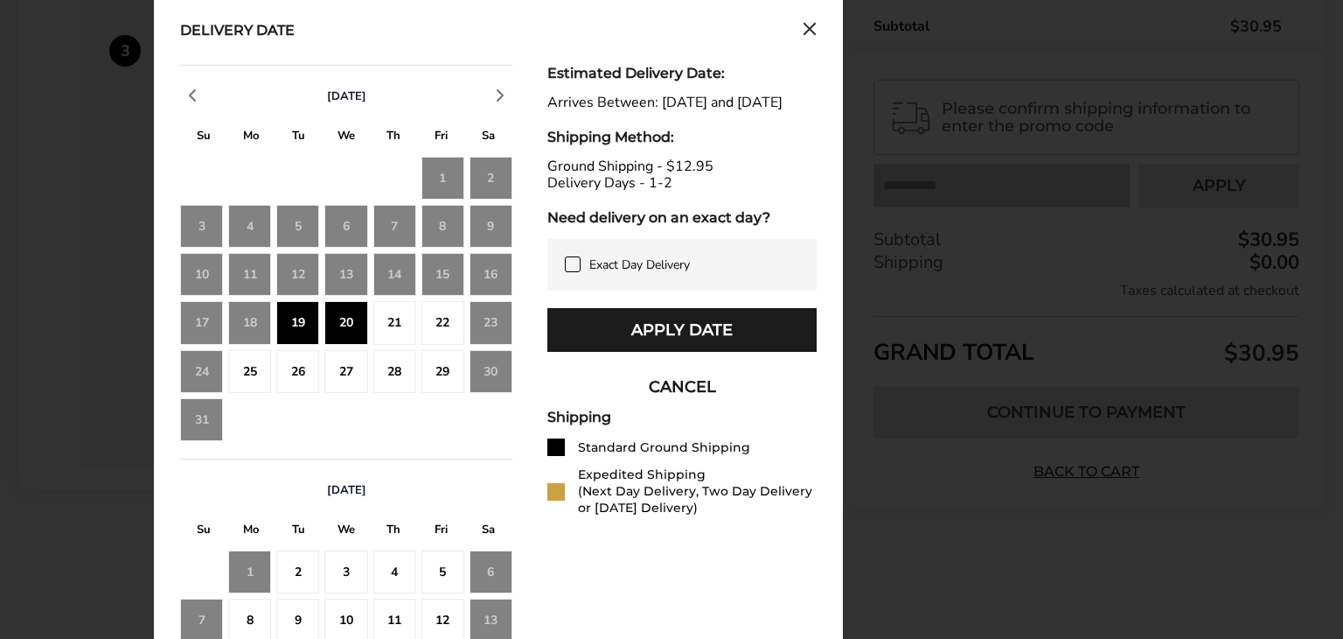
click at [325, 375] on div "27" at bounding box center [345, 371] width 43 height 43
click at [314, 326] on div "19" at bounding box center [297, 322] width 43 height 43
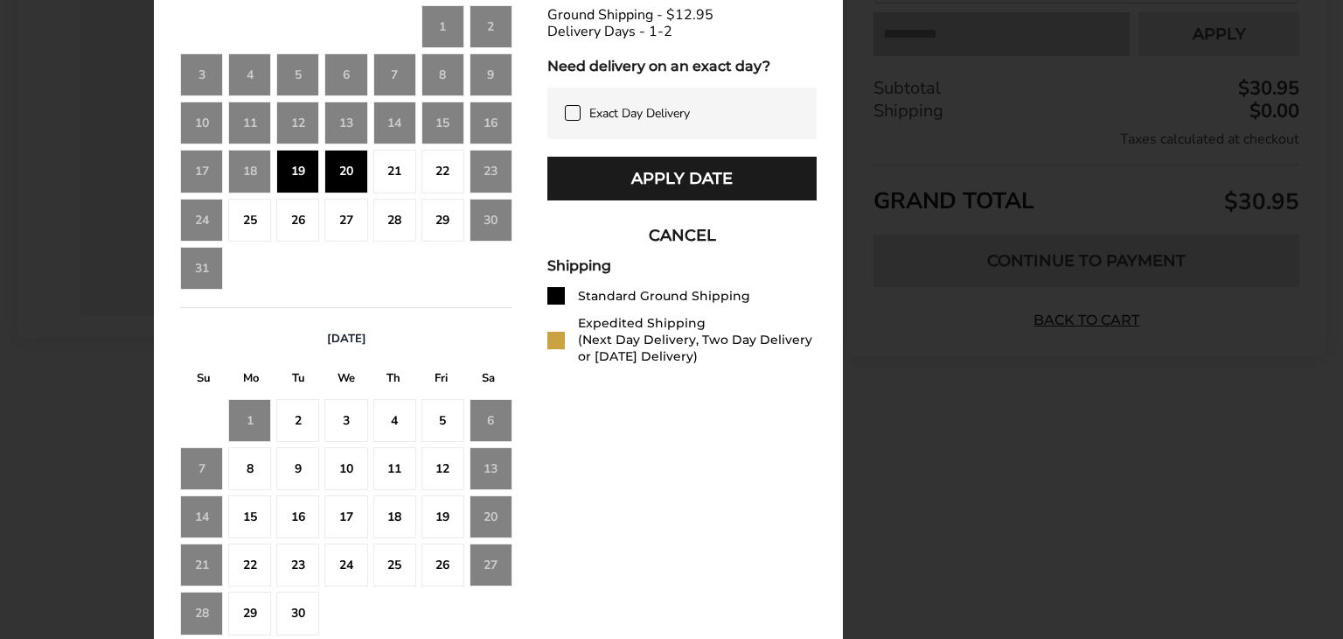
scroll to position [948, 0]
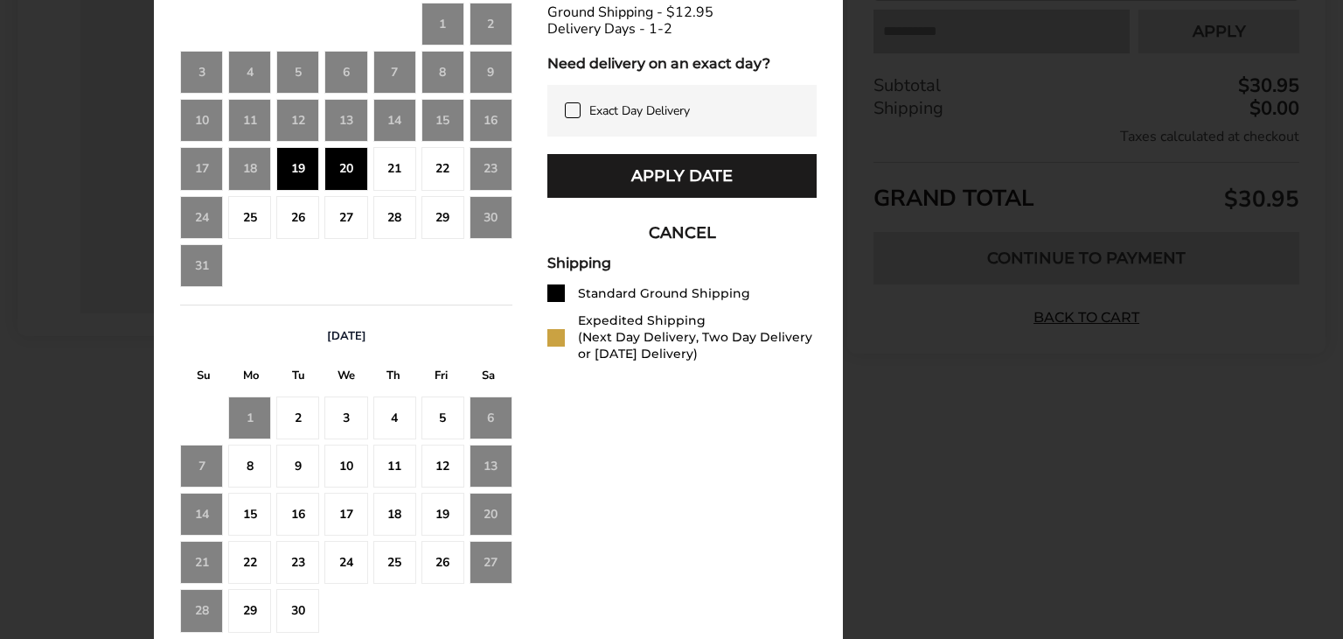
click at [340, 497] on div "17" at bounding box center [345, 513] width 43 height 43
click at [308, 153] on div "19" at bounding box center [297, 168] width 43 height 43
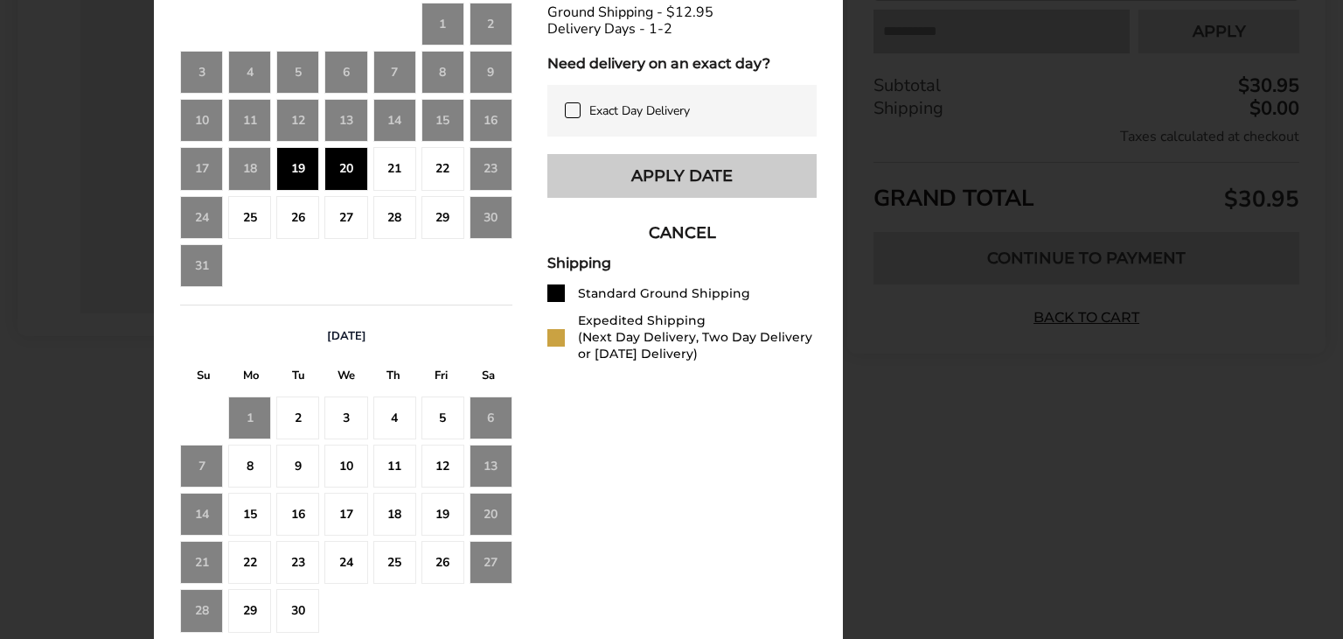
click at [708, 187] on button "Apply Date" at bounding box center [682, 176] width 269 height 44
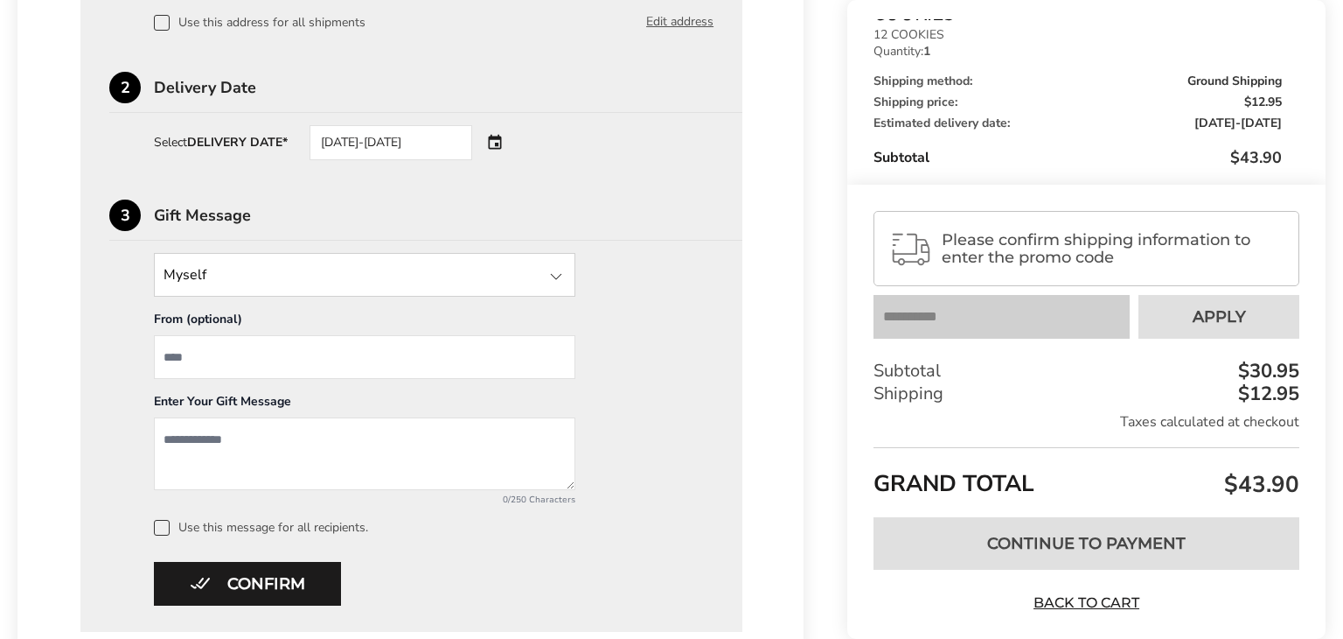
scroll to position [639, 0]
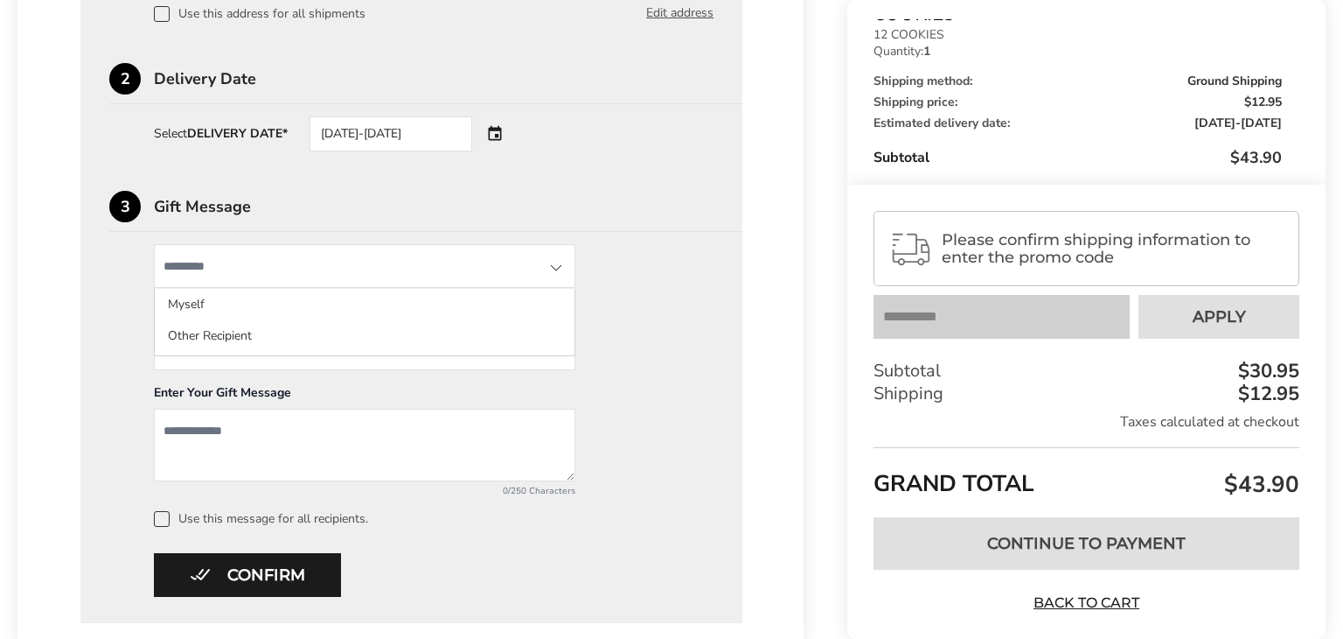
click at [371, 266] on input "State" at bounding box center [365, 266] width 422 height 44
click at [702, 361] on div "Myself Myself Other Recipient From (optional) Enter Your Gift Message 0/250 Cha…" at bounding box center [411, 385] width 604 height 283
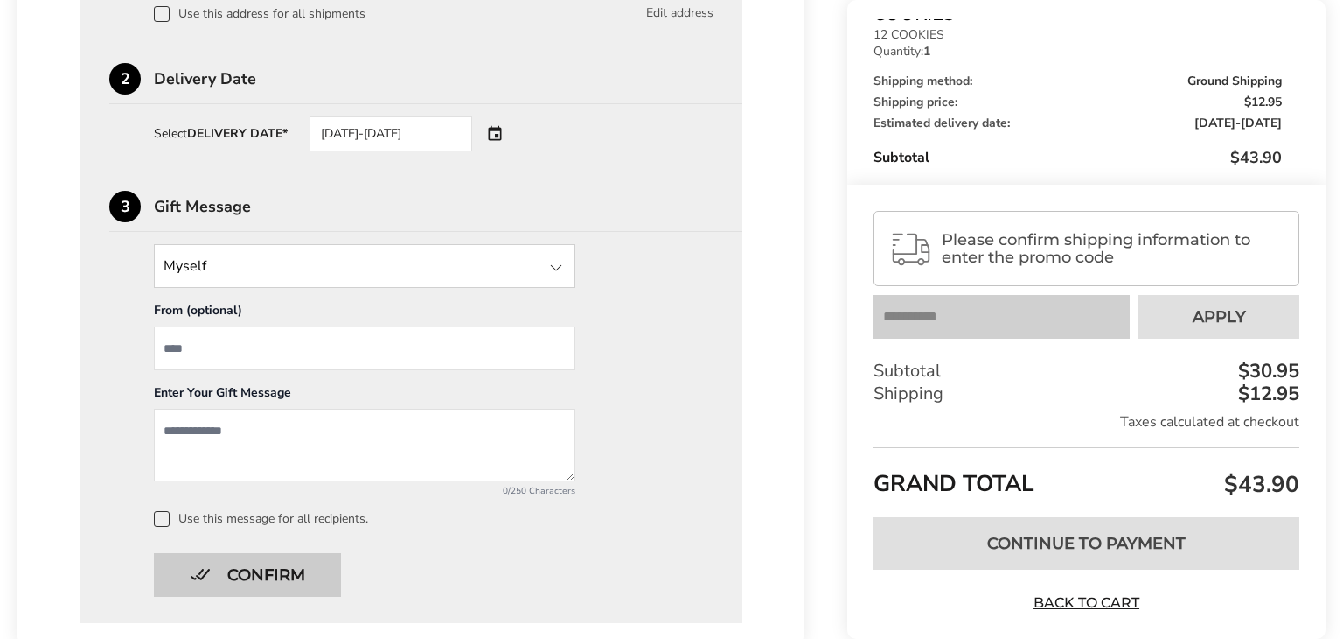
click at [293, 556] on button "Confirm" at bounding box center [247, 575] width 187 height 44
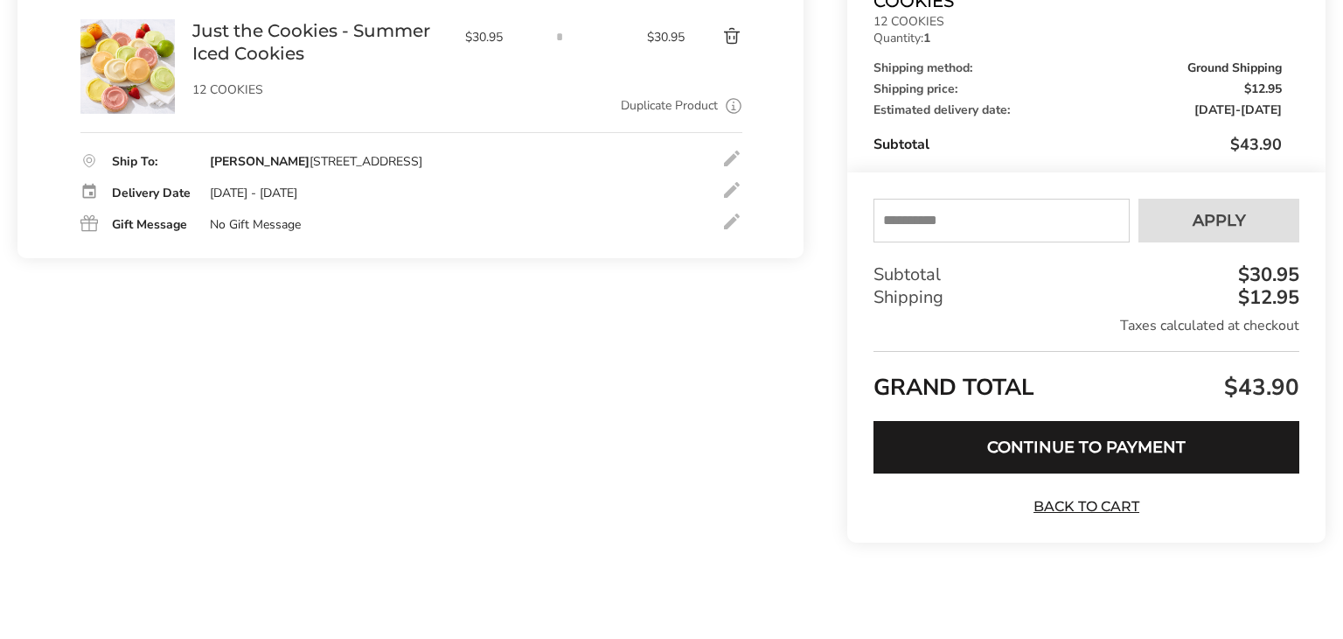
scroll to position [307, 0]
click at [962, 222] on input "text" at bounding box center [1002, 221] width 256 height 44
type input "******"
click at [1240, 206] on button "Apply" at bounding box center [1219, 221] width 161 height 44
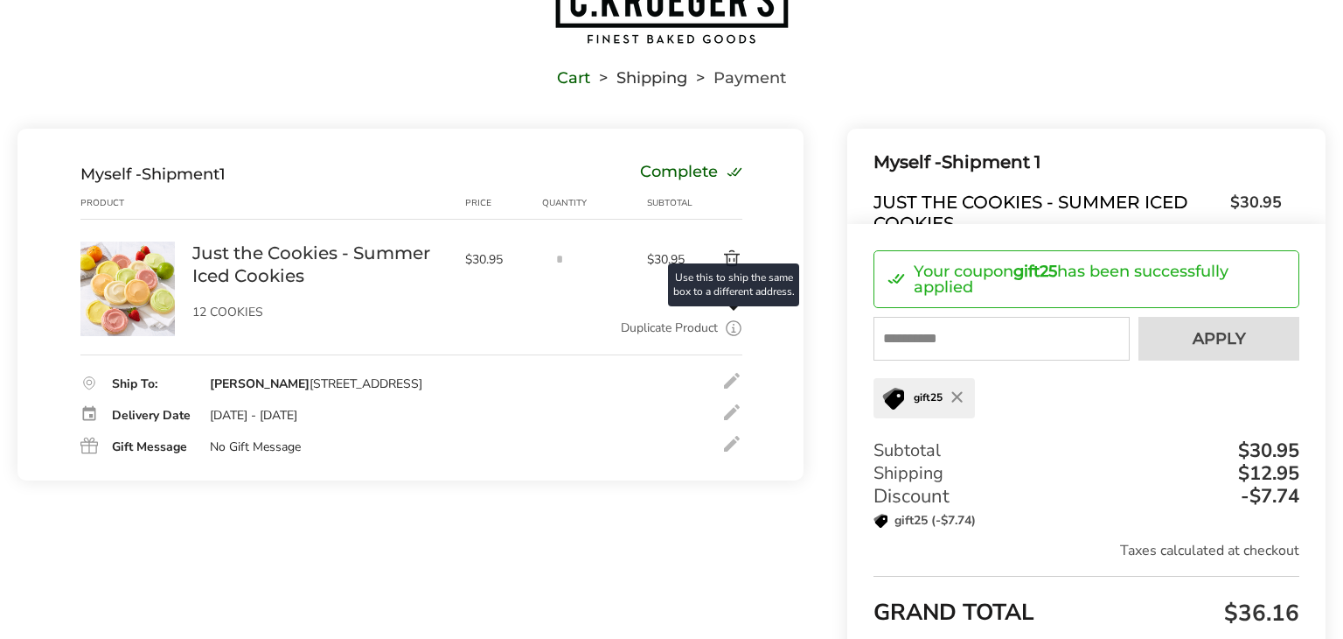
scroll to position [310, 0]
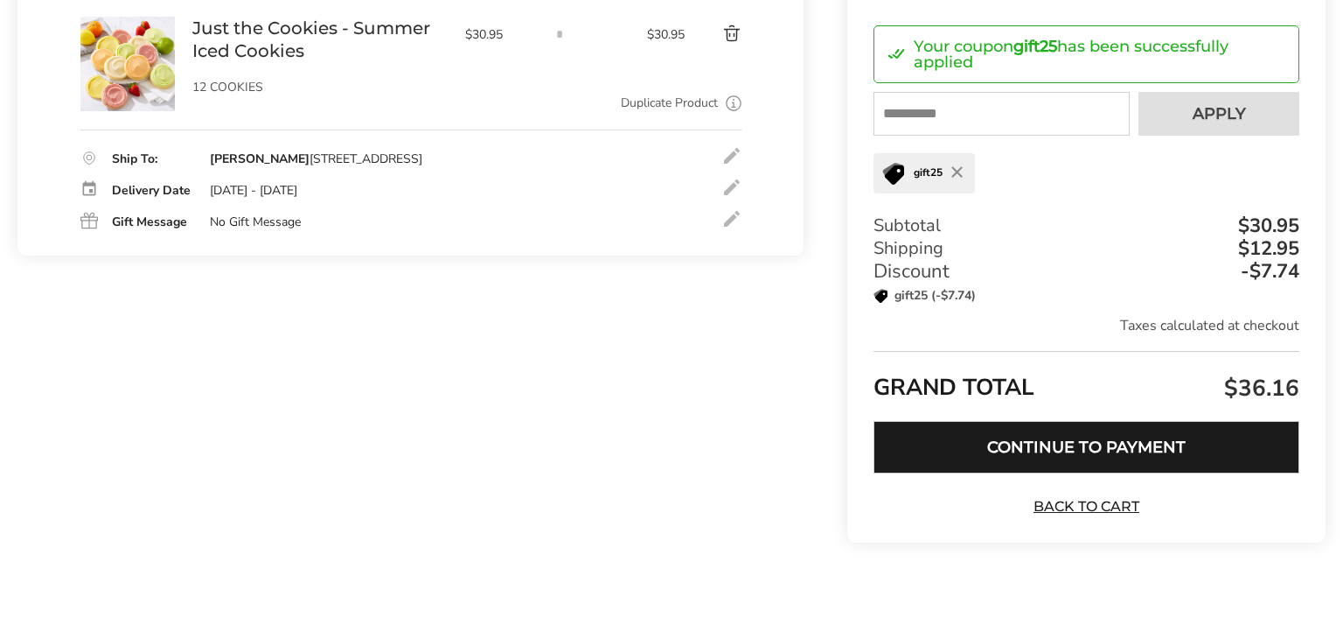
click at [1013, 444] on button "Continue to Payment" at bounding box center [1087, 447] width 426 height 52
